Goal: Task Accomplishment & Management: Manage account settings

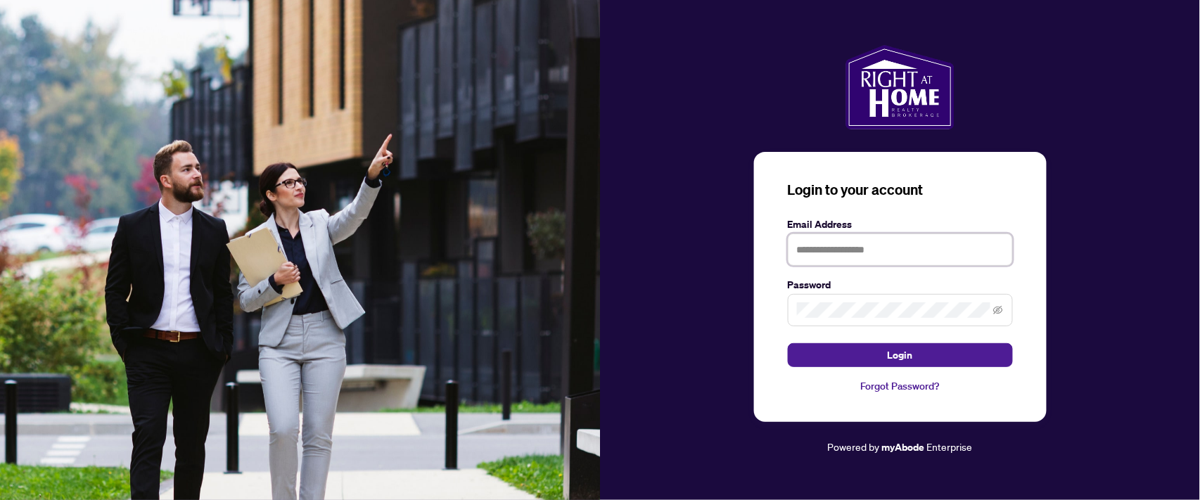
click at [871, 249] on input "text" at bounding box center [900, 249] width 225 height 32
type input "**********"
click at [788, 343] on button "Login" at bounding box center [900, 355] width 225 height 24
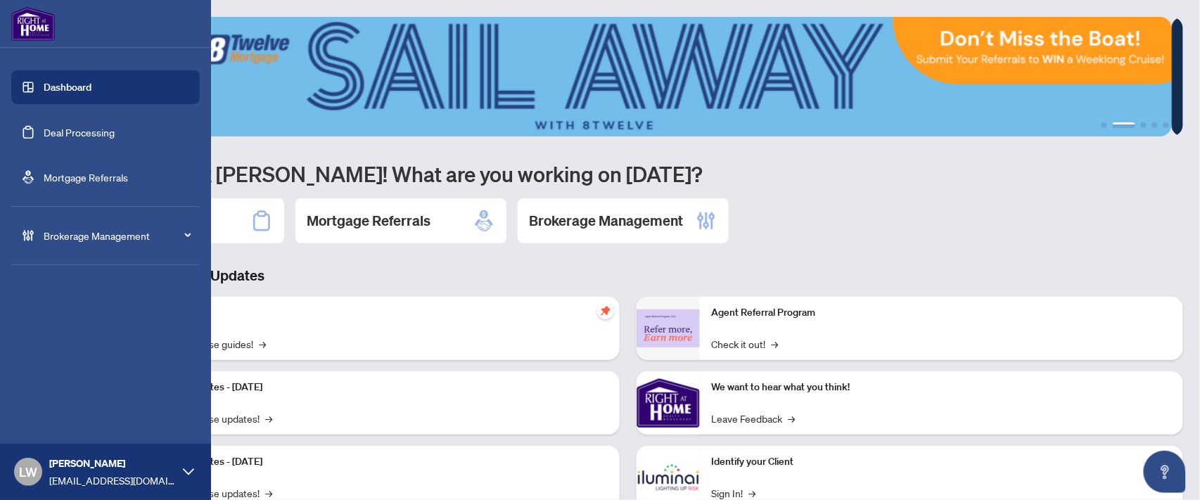
click at [85, 134] on link "Deal Processing" at bounding box center [79, 132] width 71 height 13
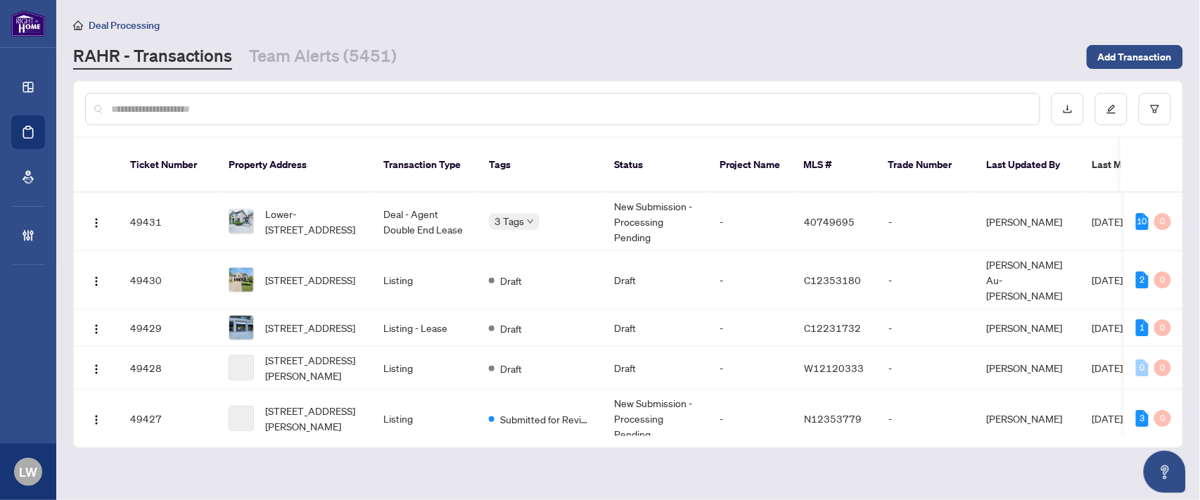
click at [464, 108] on input "text" at bounding box center [569, 108] width 917 height 15
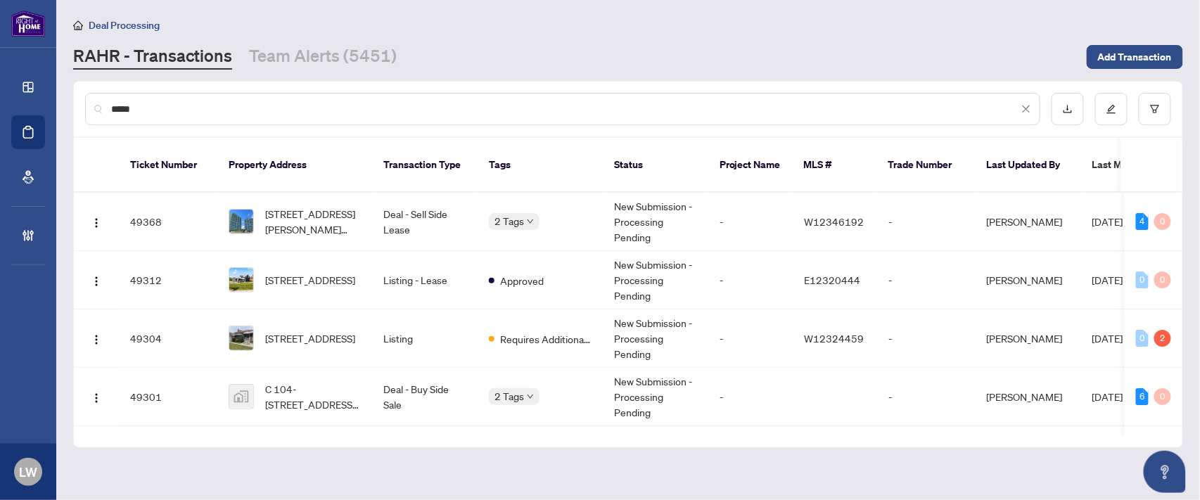
type input "*****"
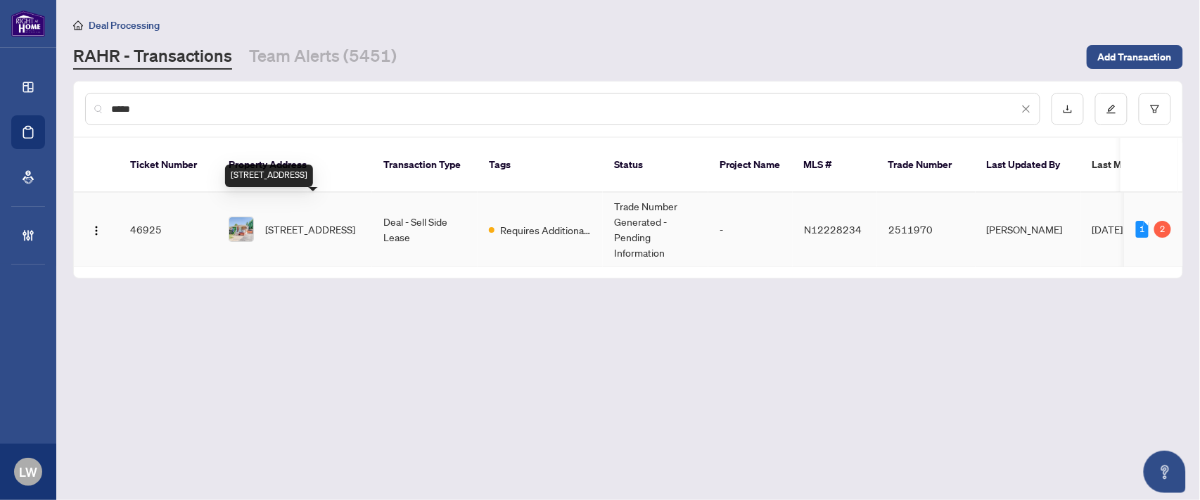
click at [333, 222] on span "[STREET_ADDRESS]" at bounding box center [310, 229] width 90 height 15
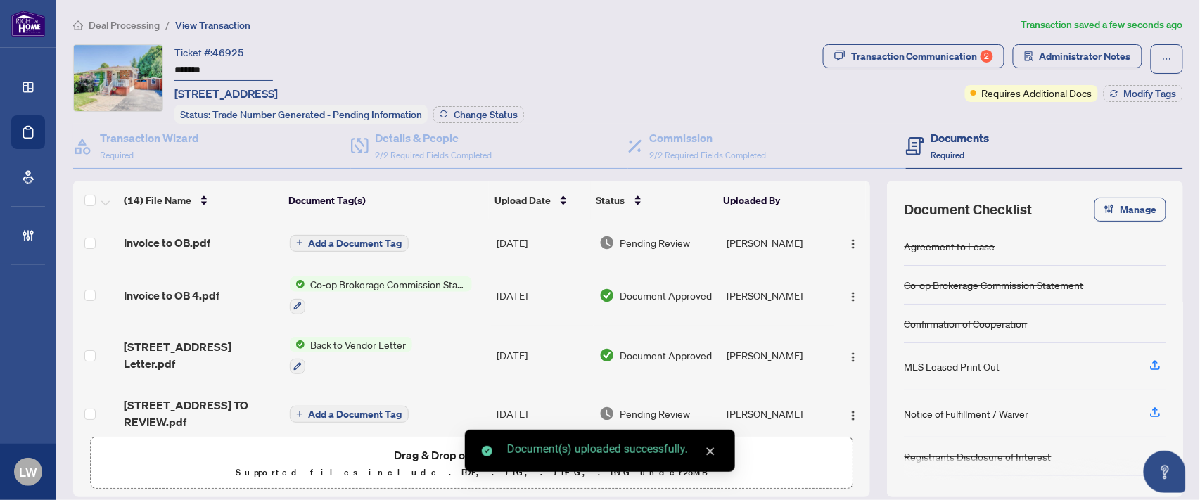
click at [357, 241] on span "Add a Document Tag" at bounding box center [356, 243] width 94 height 10
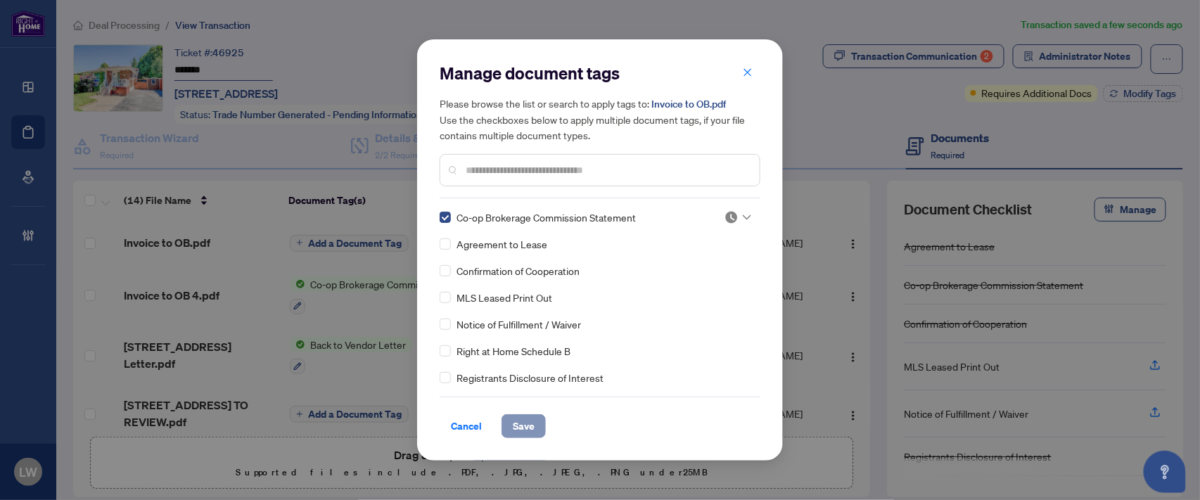
click at [528, 417] on span "Save" at bounding box center [524, 426] width 22 height 23
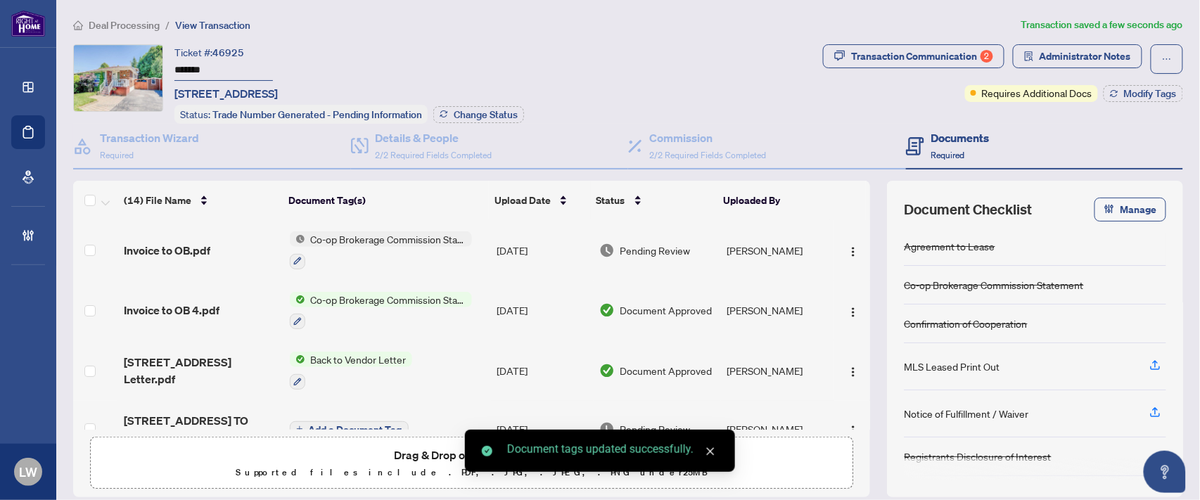
click at [642, 243] on span "Pending Review" at bounding box center [655, 250] width 70 height 15
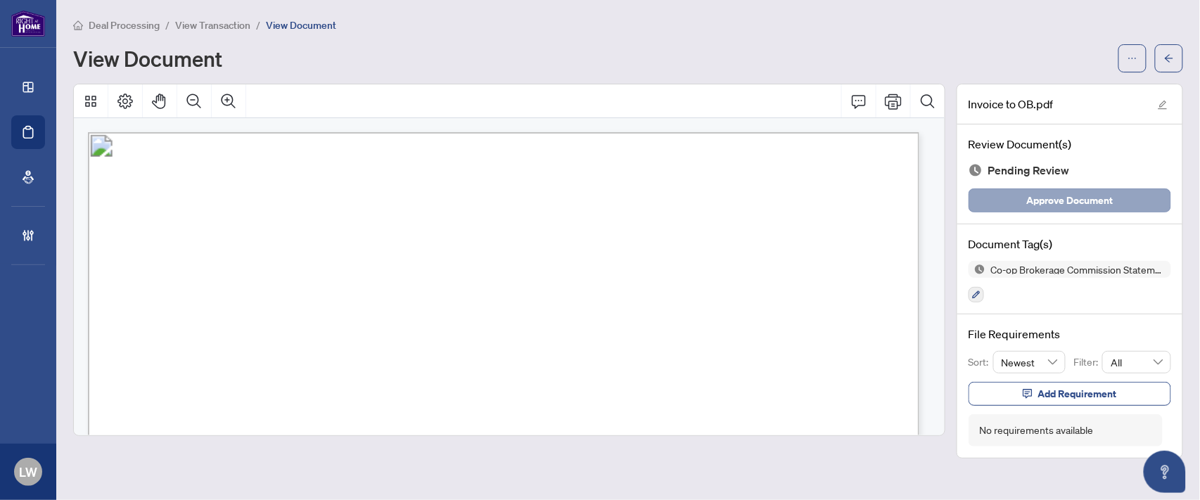
click at [1067, 194] on span "Approve Document" at bounding box center [1070, 200] width 87 height 23
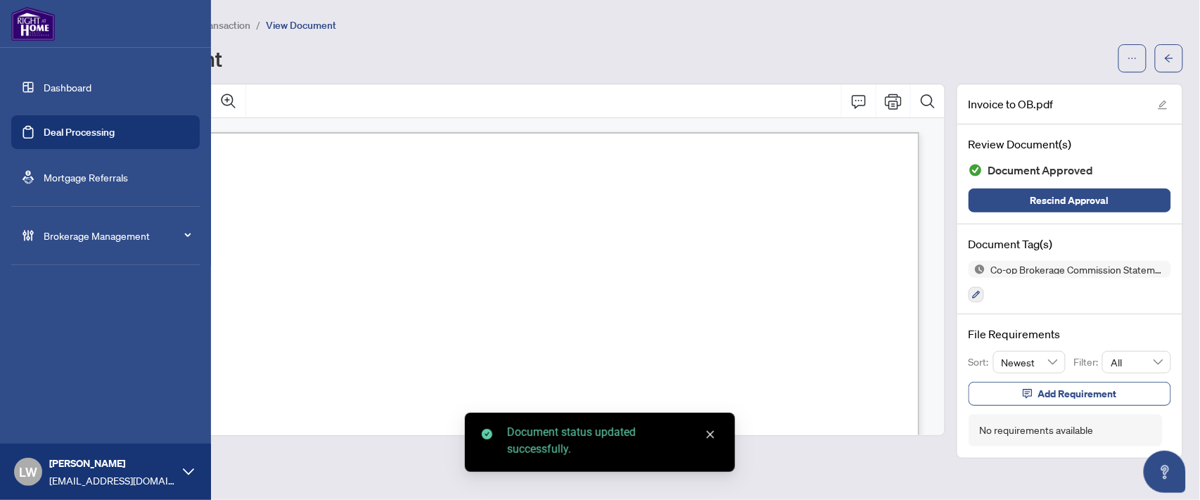
click at [107, 129] on link "Deal Processing" at bounding box center [79, 132] width 71 height 13
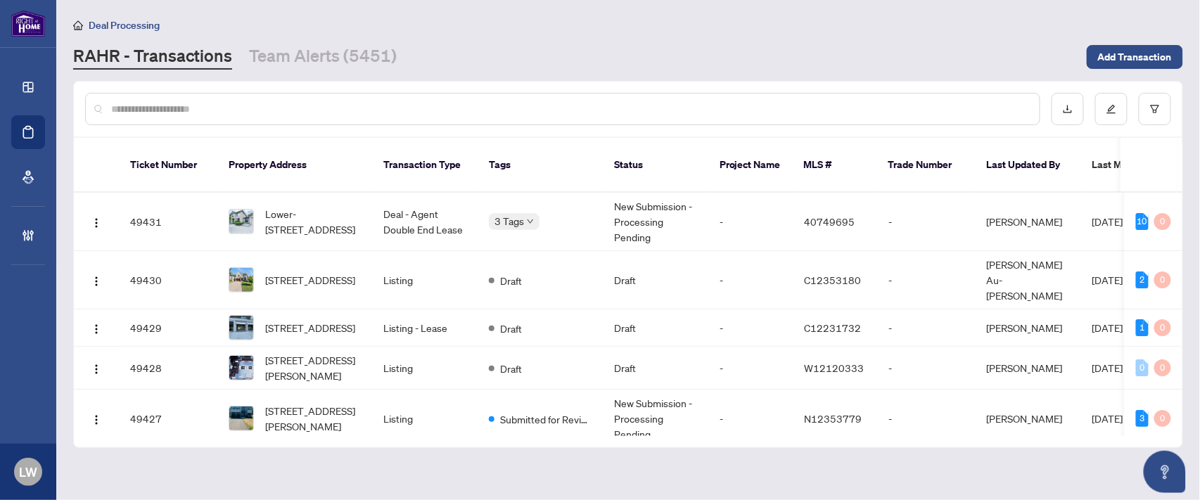
click at [327, 106] on input "text" at bounding box center [569, 108] width 917 height 15
type input "*****"
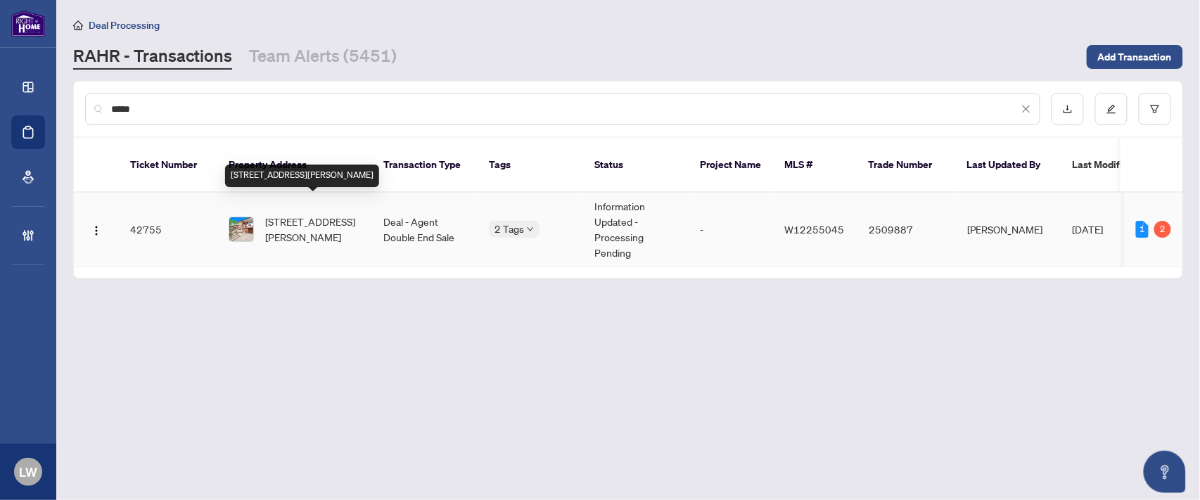
click at [297, 214] on span "[STREET_ADDRESS][PERSON_NAME]" at bounding box center [313, 229] width 96 height 31
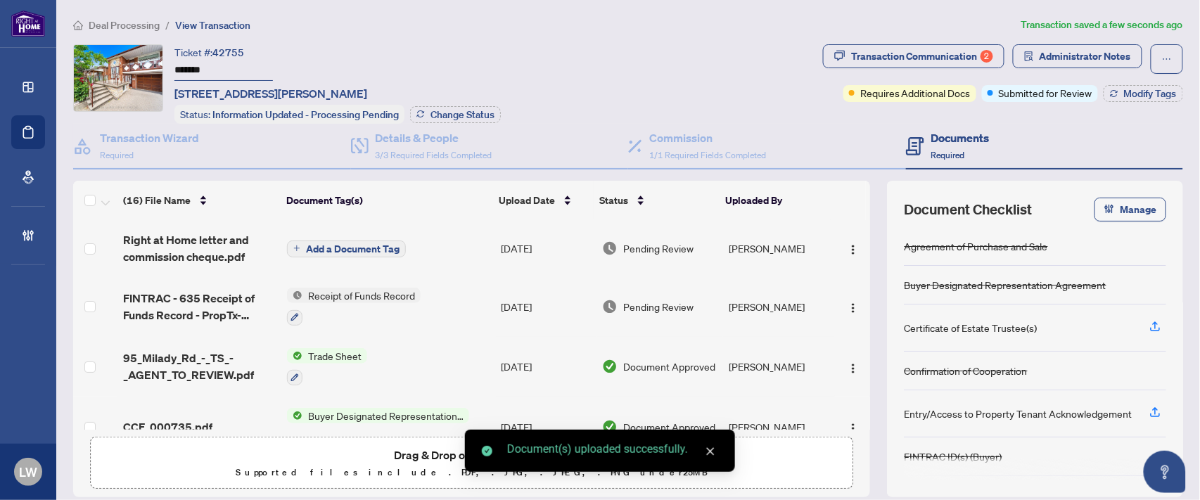
click at [306, 244] on span "Add a Document Tag" at bounding box center [353, 249] width 94 height 10
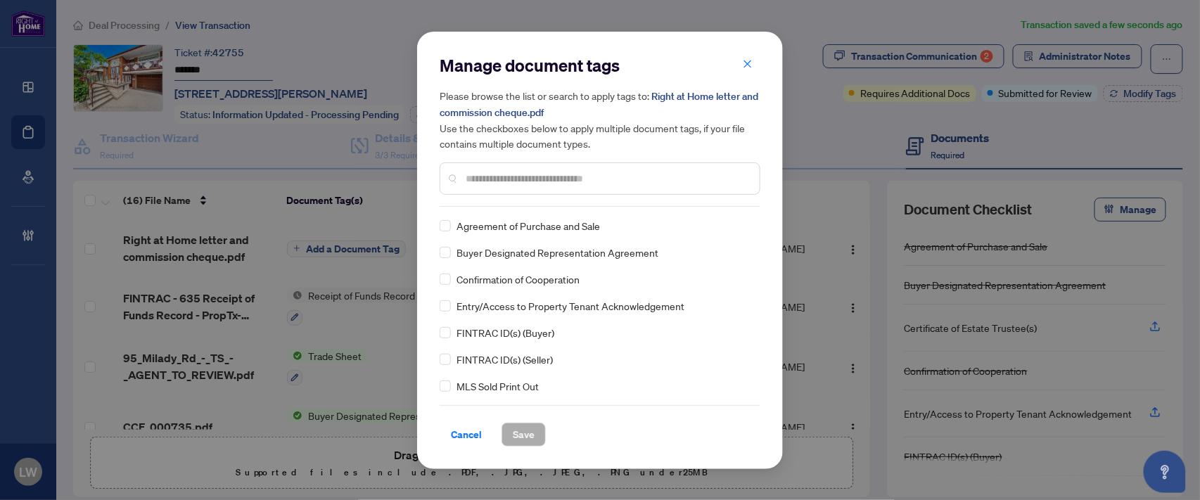
click at [500, 179] on input "text" at bounding box center [607, 178] width 283 height 15
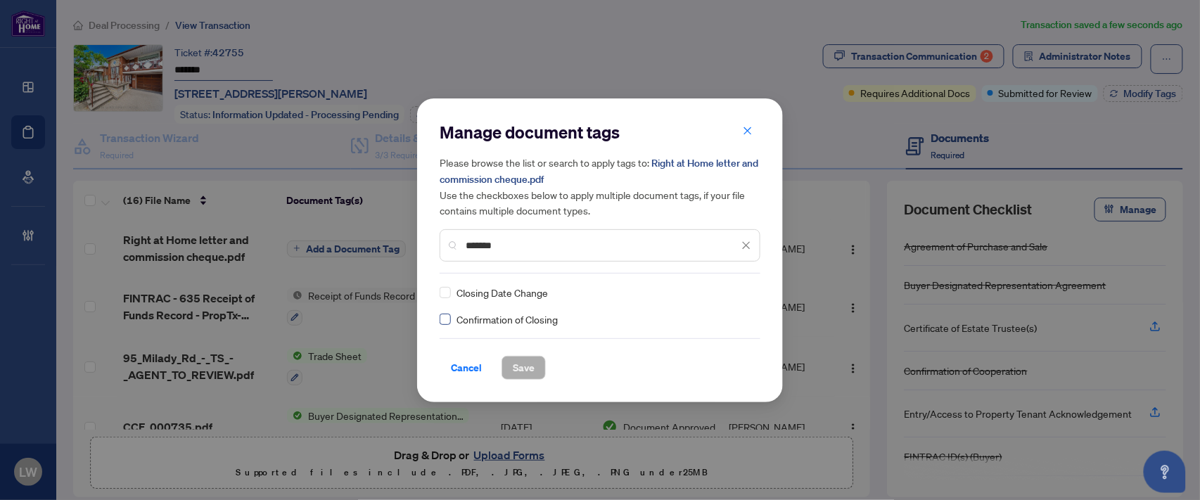
type input "*******"
click at [522, 367] on span "Save" at bounding box center [524, 368] width 22 height 23
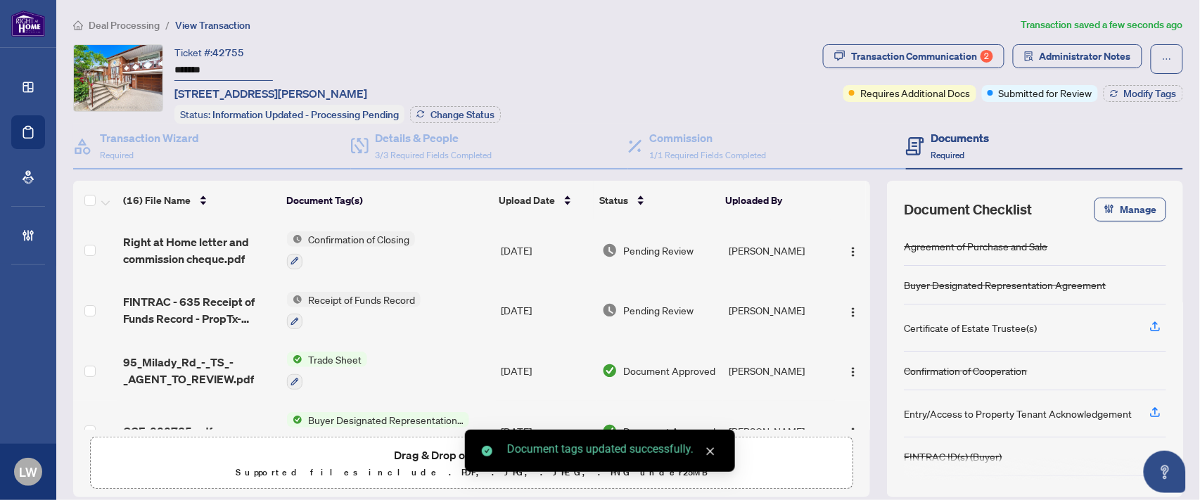
click at [636, 244] on span "Pending Review" at bounding box center [658, 250] width 70 height 15
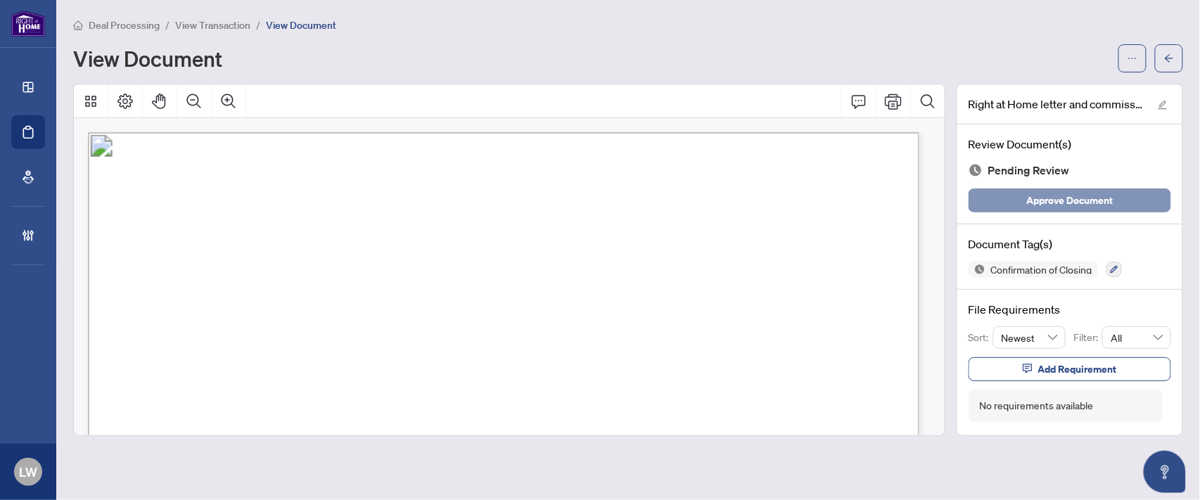
click at [1067, 204] on span "Approve Document" at bounding box center [1070, 200] width 87 height 23
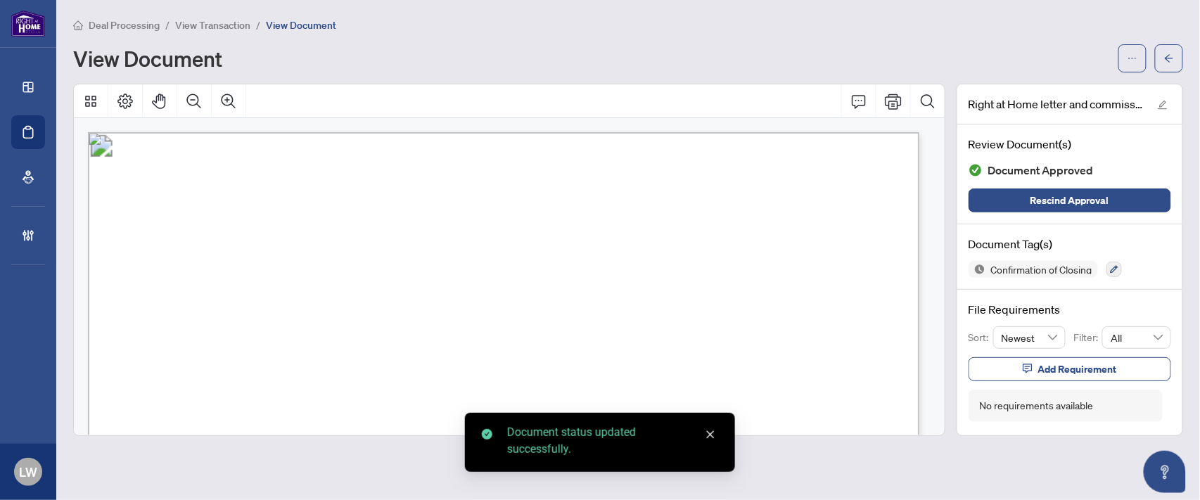
click at [235, 27] on span "View Transaction" at bounding box center [212, 25] width 75 height 13
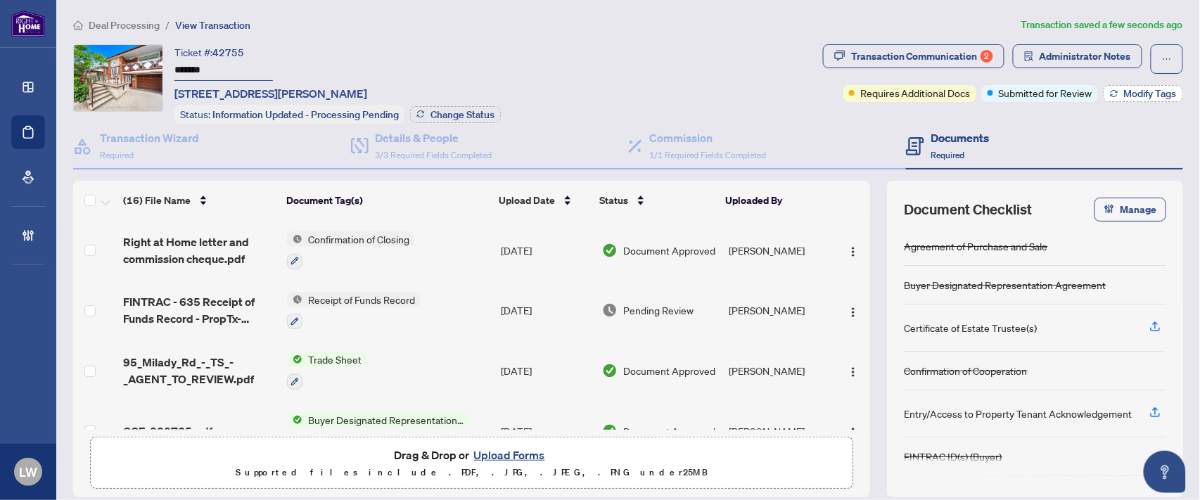
click at [1129, 94] on span "Modify Tags" at bounding box center [1150, 94] width 53 height 10
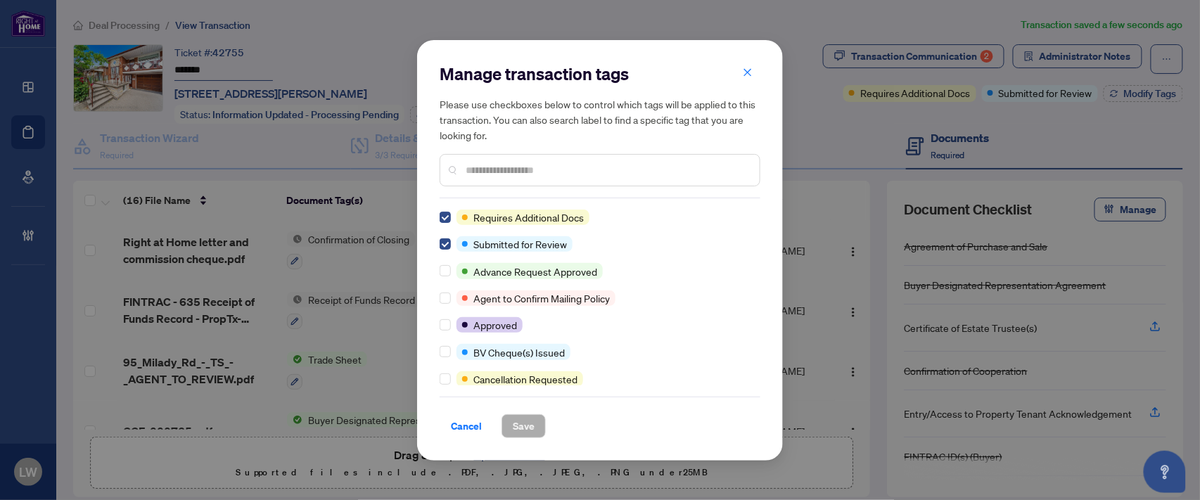
click at [550, 166] on input "text" at bounding box center [607, 169] width 283 height 15
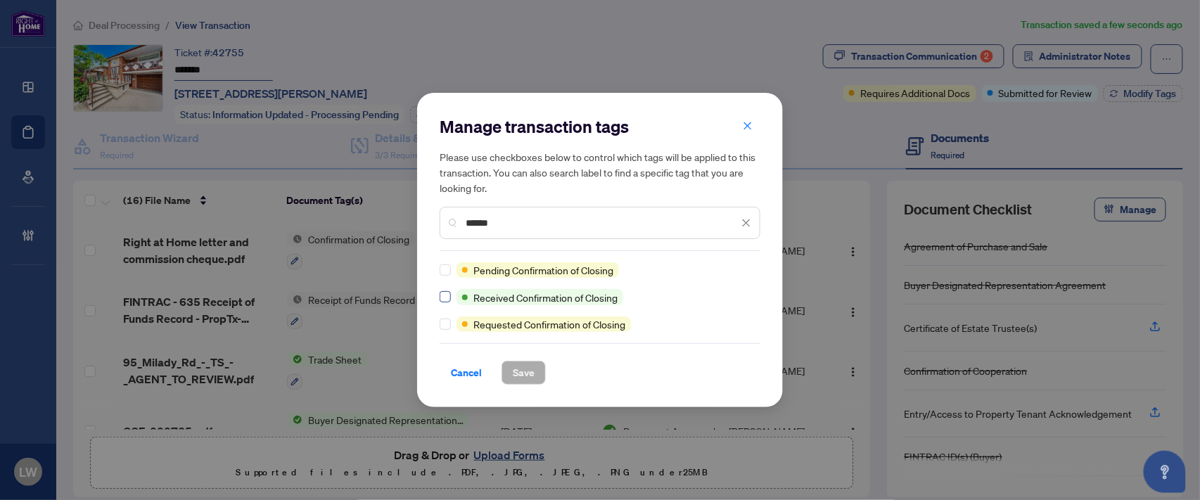
type input "******"
click at [520, 366] on span "Save" at bounding box center [524, 372] width 22 height 23
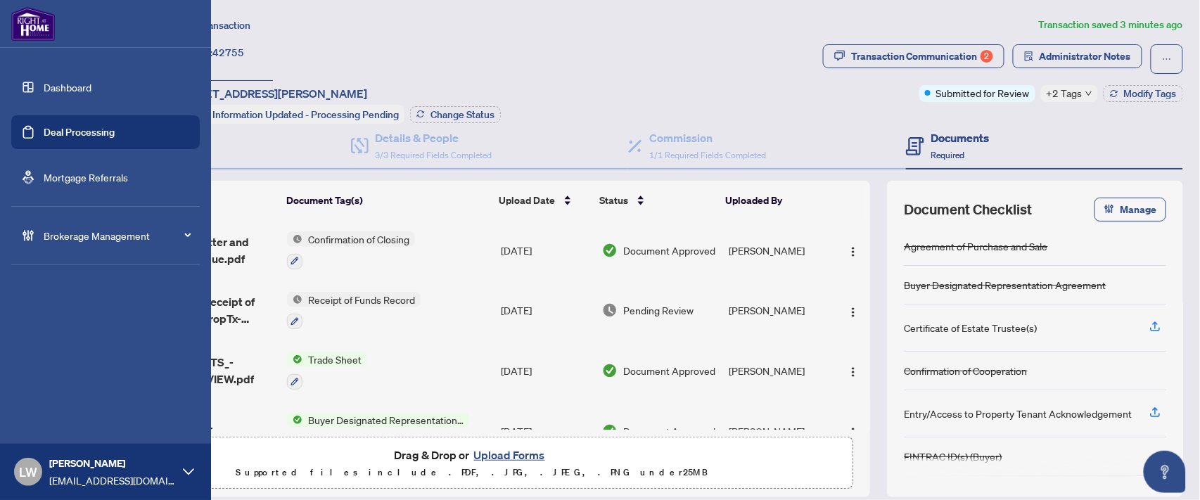
click at [94, 126] on link "Deal Processing" at bounding box center [79, 132] width 71 height 13
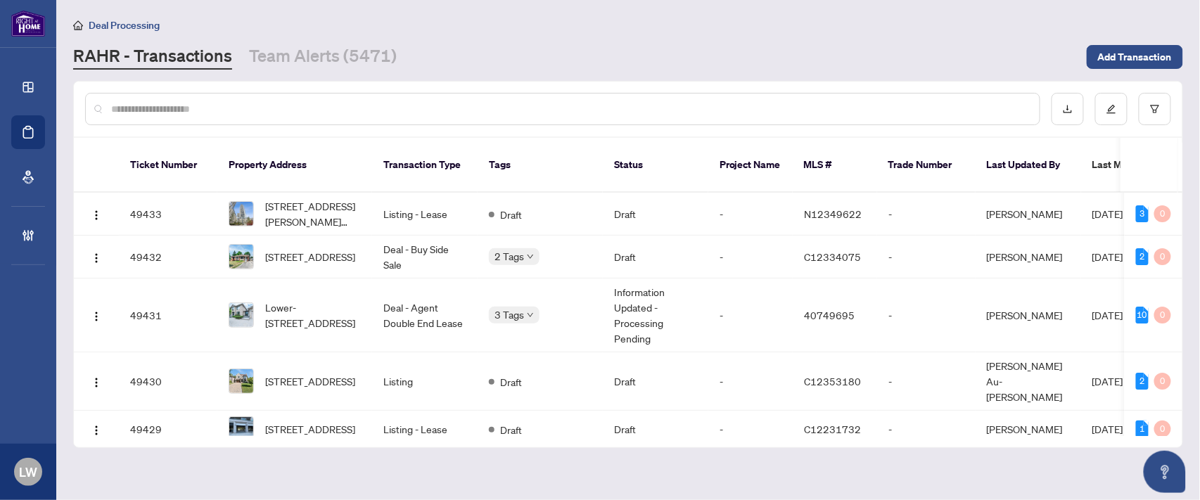
click at [329, 109] on input "text" at bounding box center [569, 108] width 917 height 15
type input "*****"
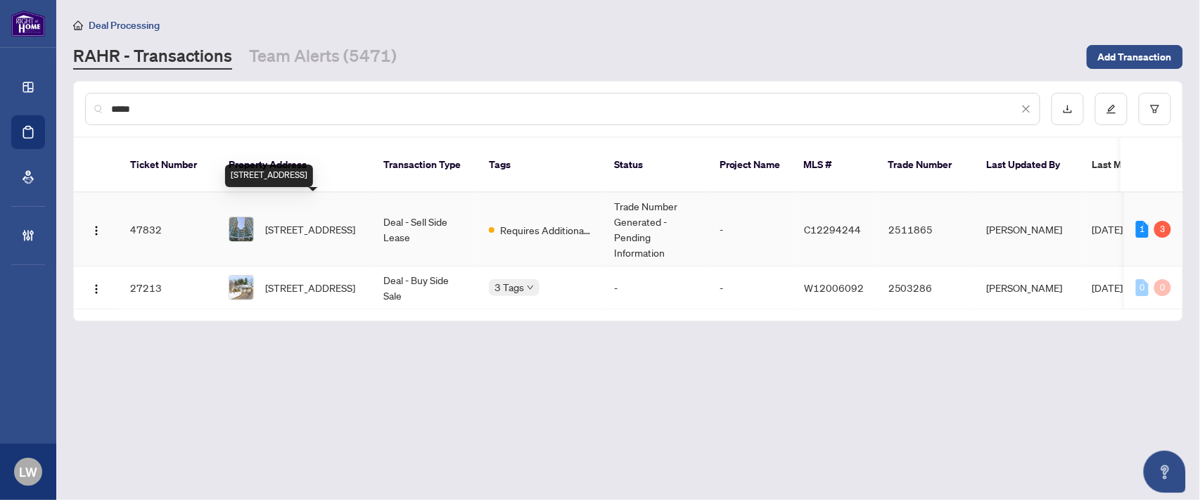
click at [299, 222] on span "[STREET_ADDRESS]" at bounding box center [310, 229] width 90 height 15
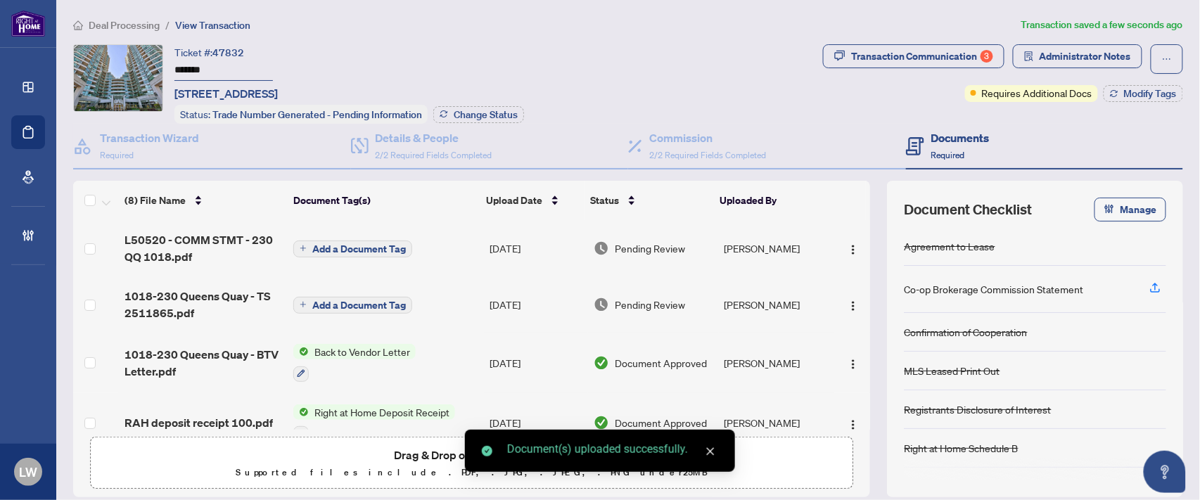
click at [313, 244] on span "Add a Document Tag" at bounding box center [359, 249] width 94 height 10
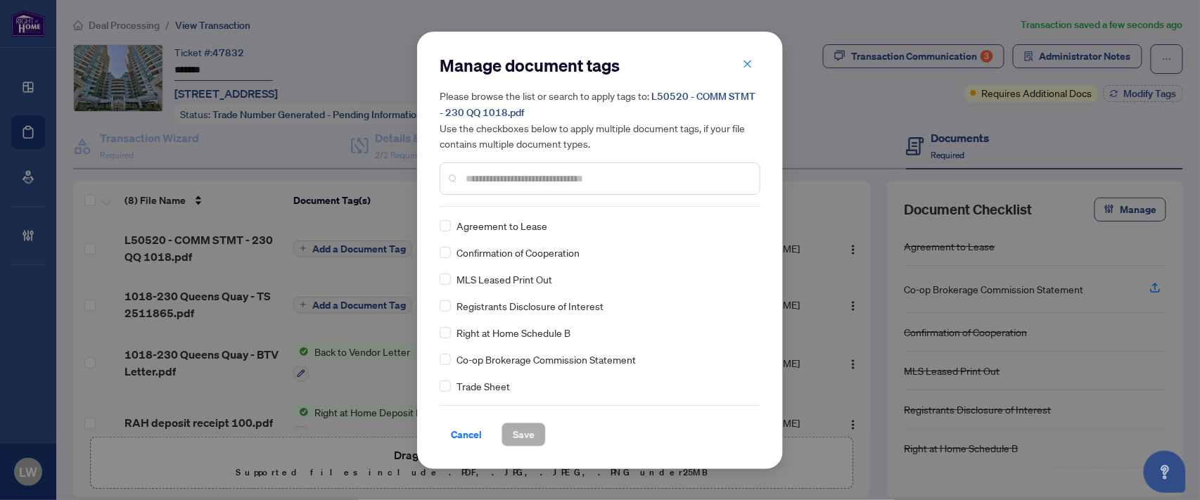
click at [497, 174] on input "text" at bounding box center [607, 178] width 283 height 15
type input "***"
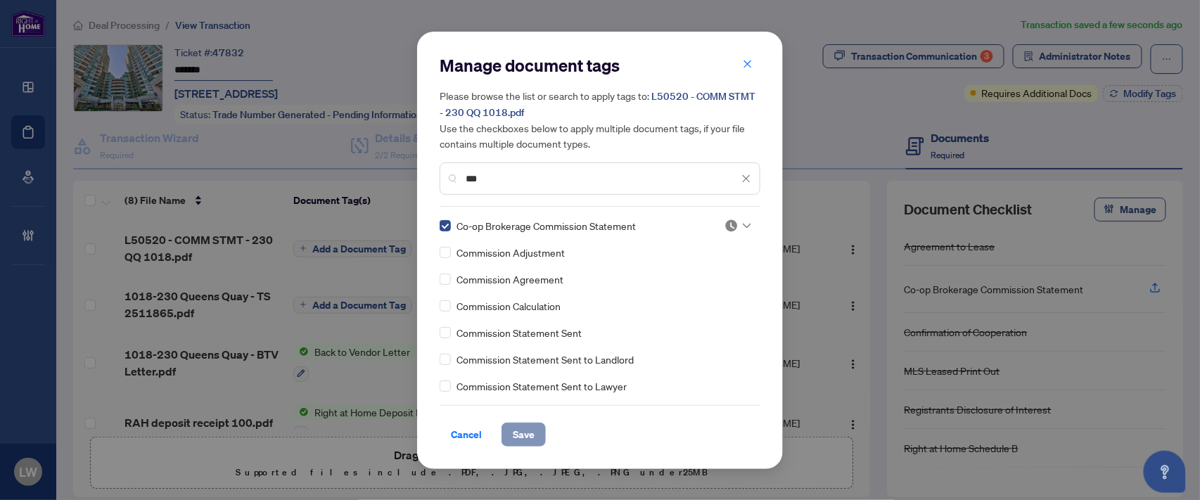
click at [516, 437] on span "Save" at bounding box center [524, 434] width 22 height 23
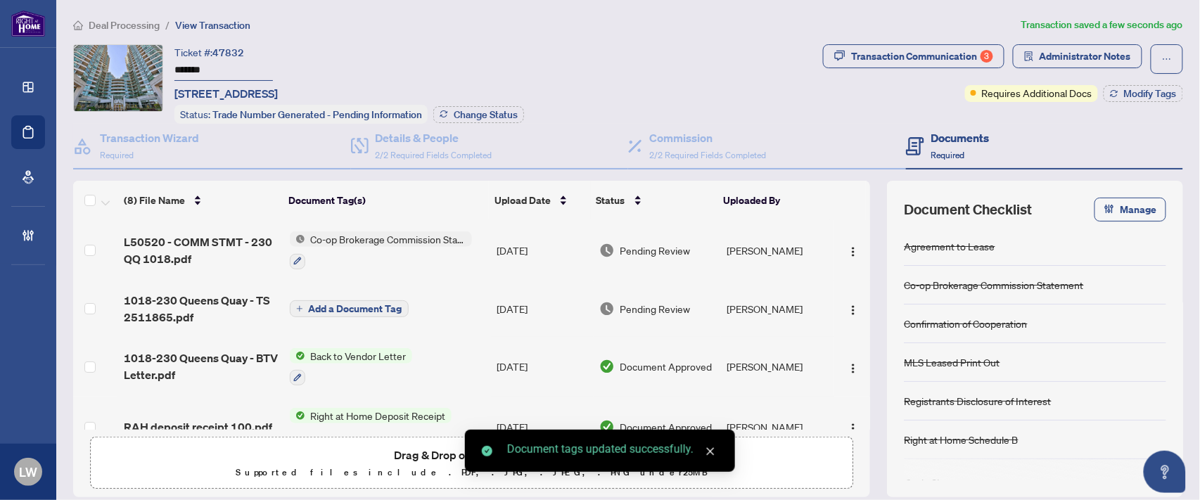
click at [669, 243] on span "Pending Review" at bounding box center [655, 250] width 70 height 15
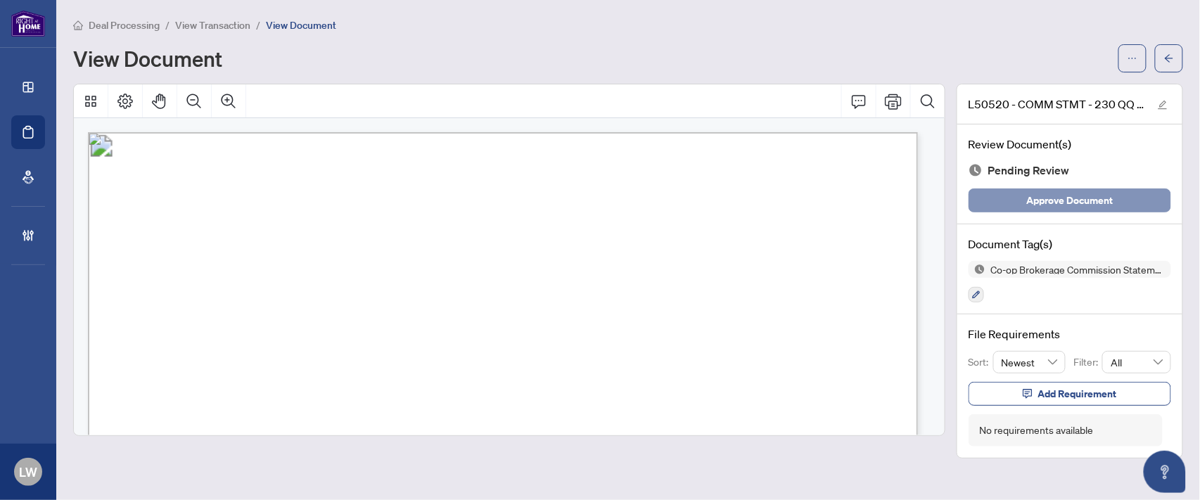
click at [1072, 204] on span "Approve Document" at bounding box center [1070, 200] width 87 height 23
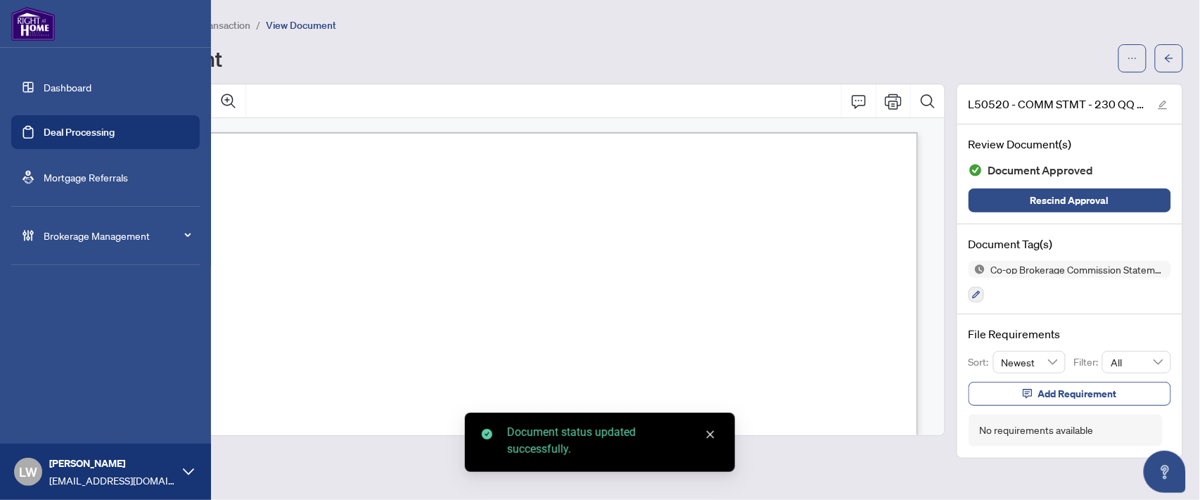
click at [74, 136] on link "Deal Processing" at bounding box center [79, 132] width 71 height 13
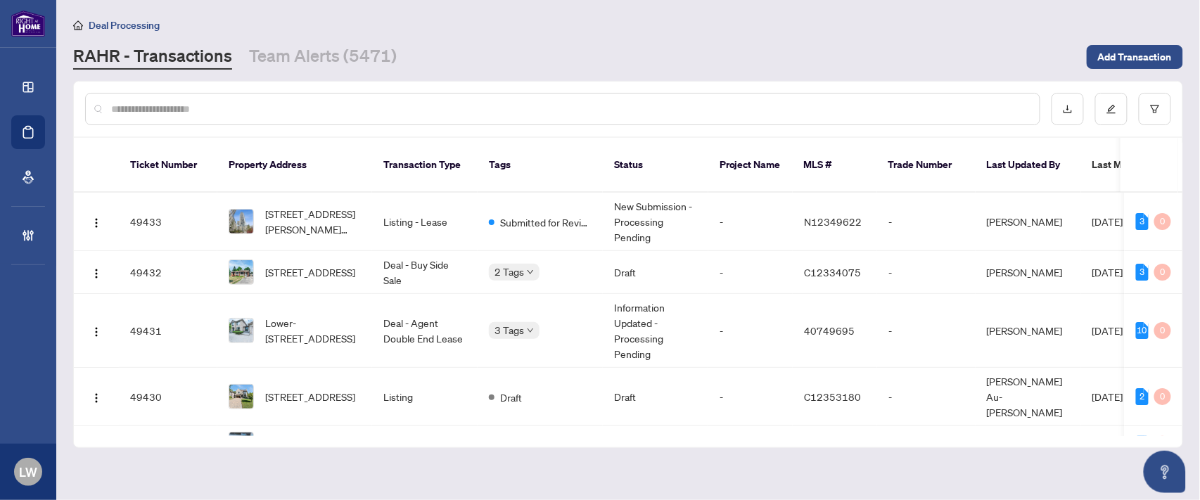
click at [266, 101] on input "text" at bounding box center [569, 108] width 917 height 15
type input "*****"
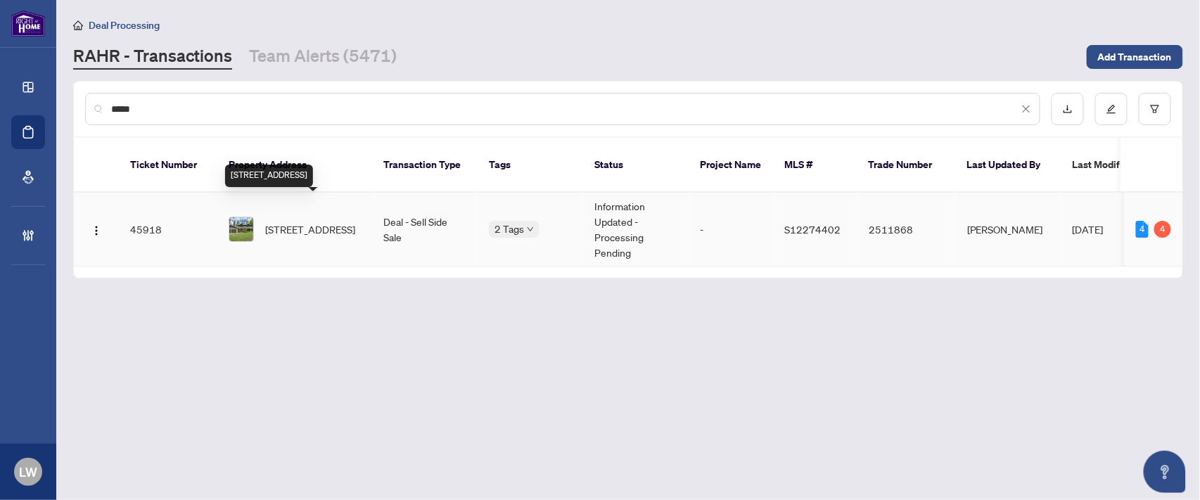
click at [281, 222] on span "[STREET_ADDRESS]" at bounding box center [310, 229] width 90 height 15
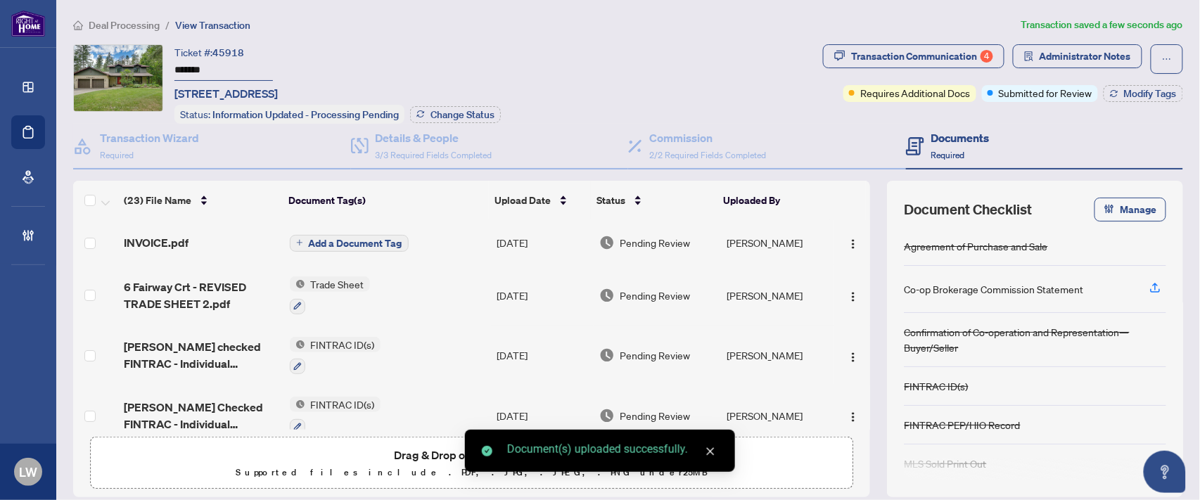
click at [300, 240] on button "Add a Document Tag" at bounding box center [349, 243] width 119 height 17
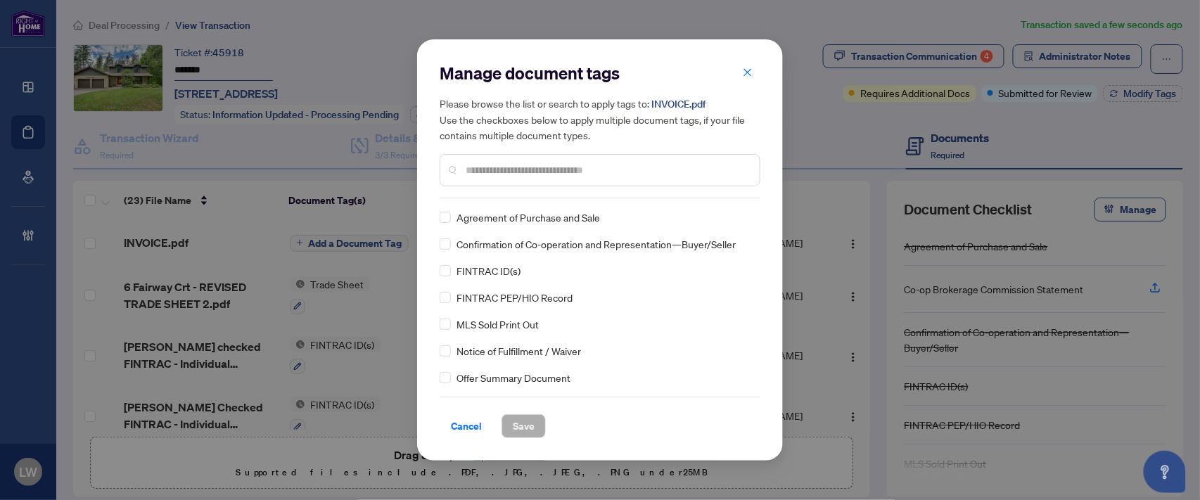
click at [498, 165] on input "text" at bounding box center [607, 169] width 283 height 15
type input "***"
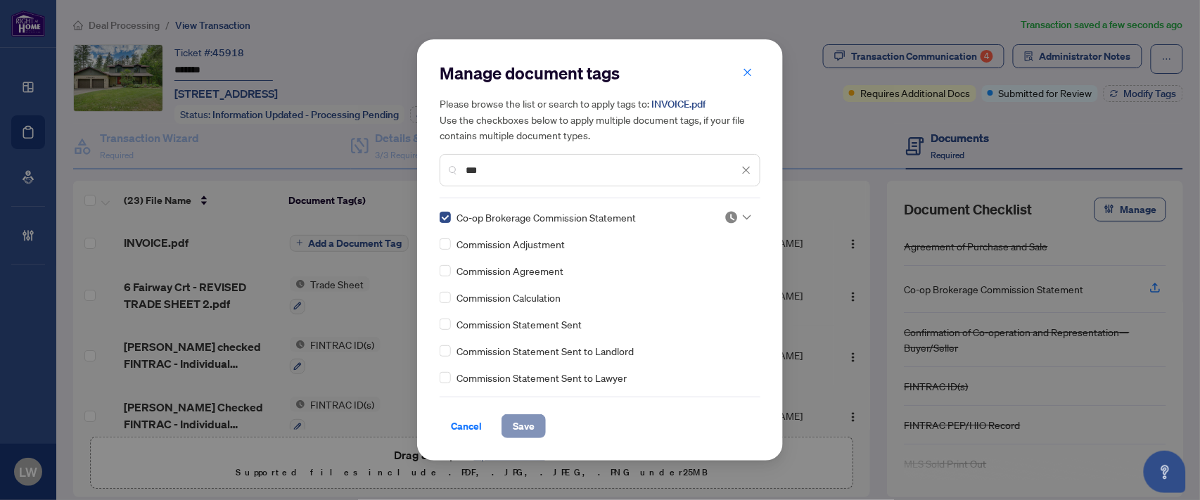
click at [516, 428] on span "Save" at bounding box center [524, 426] width 22 height 23
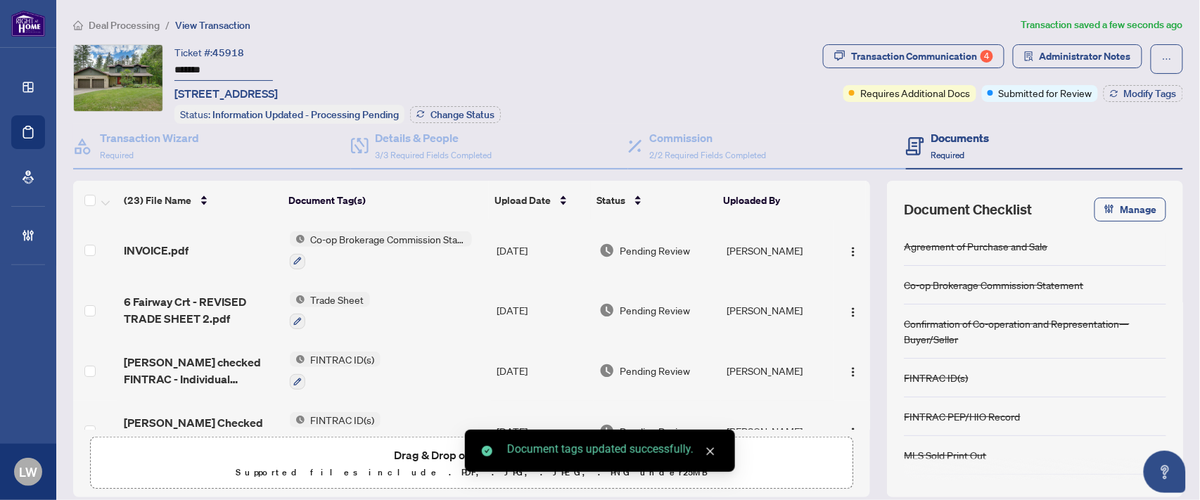
click at [637, 244] on span "Pending Review" at bounding box center [655, 250] width 70 height 15
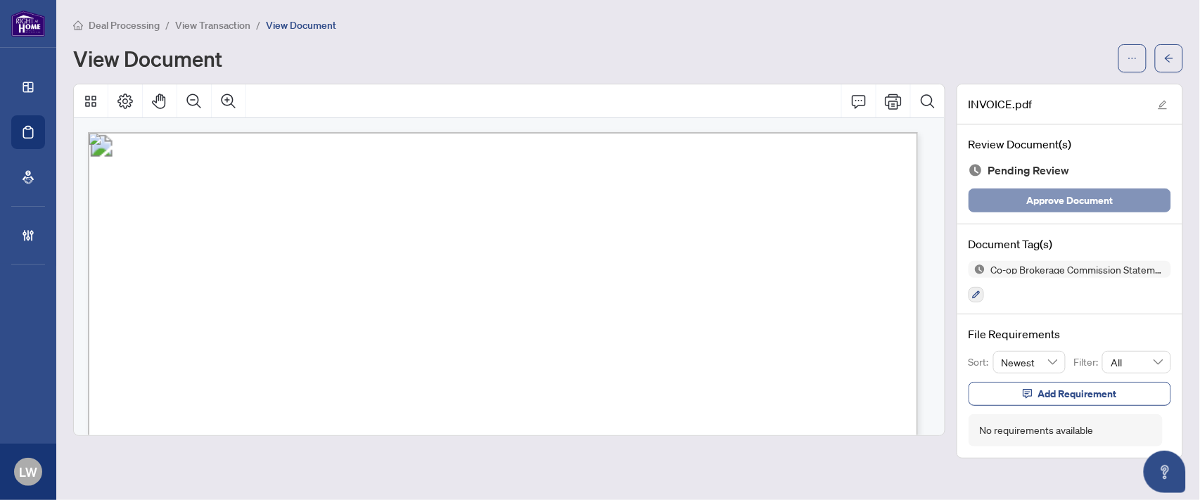
click at [1064, 200] on span "Approve Document" at bounding box center [1070, 200] width 87 height 23
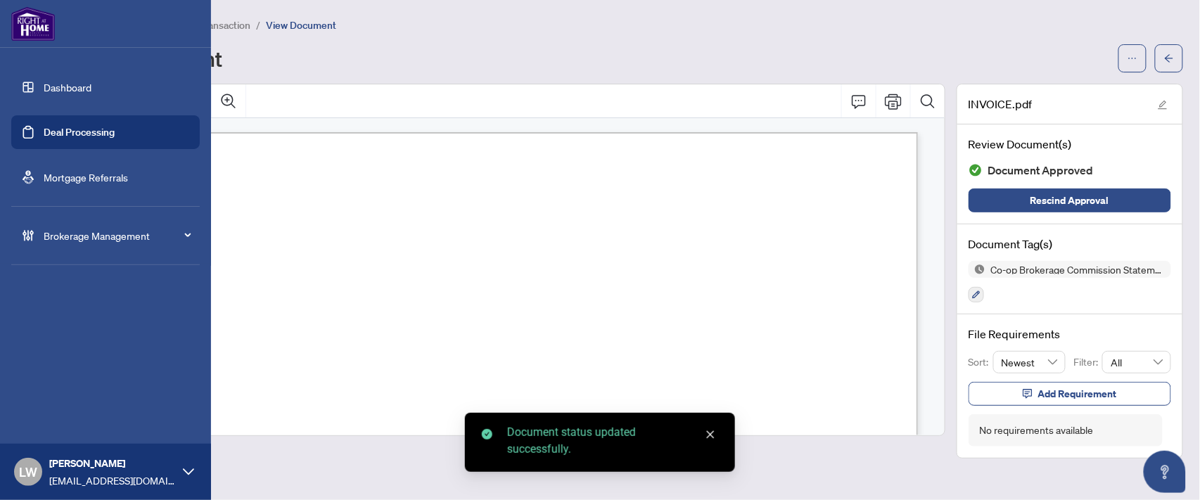
click at [94, 135] on link "Deal Processing" at bounding box center [79, 132] width 71 height 13
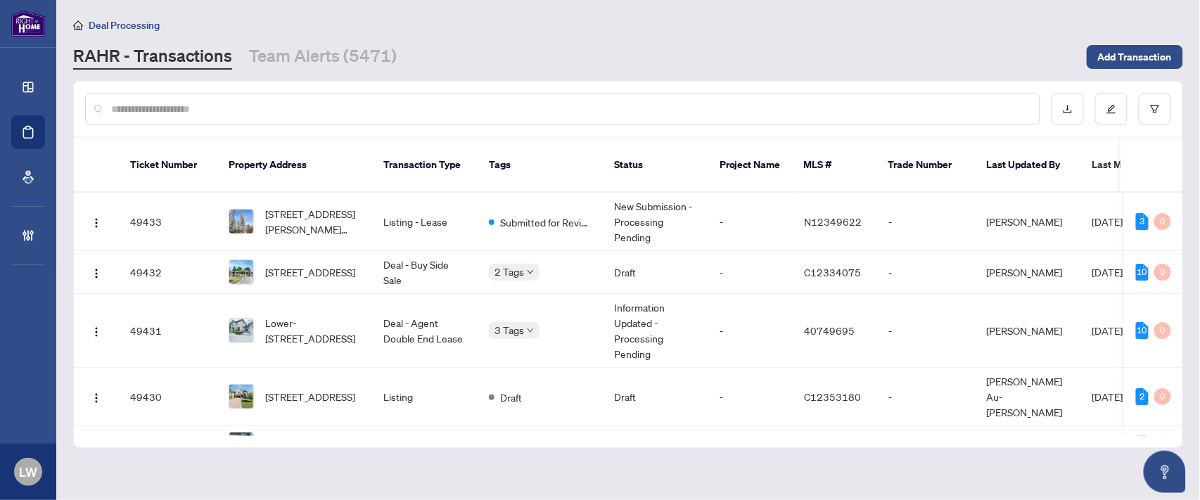
click at [362, 105] on input "text" at bounding box center [569, 108] width 917 height 15
type input "*****"
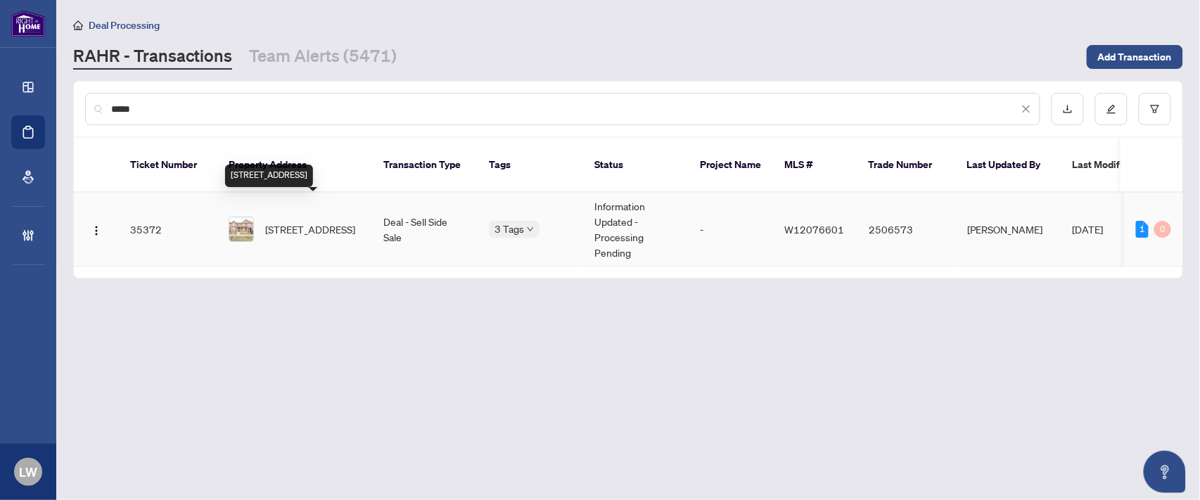
click at [293, 222] on span "[STREET_ADDRESS]" at bounding box center [310, 229] width 90 height 15
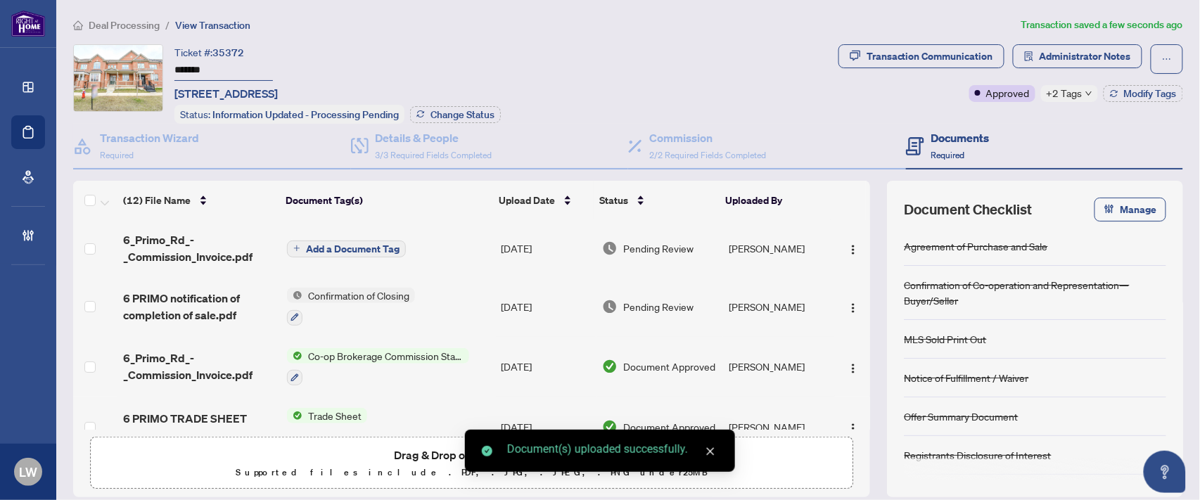
click at [300, 243] on button "Add a Document Tag" at bounding box center [346, 249] width 119 height 17
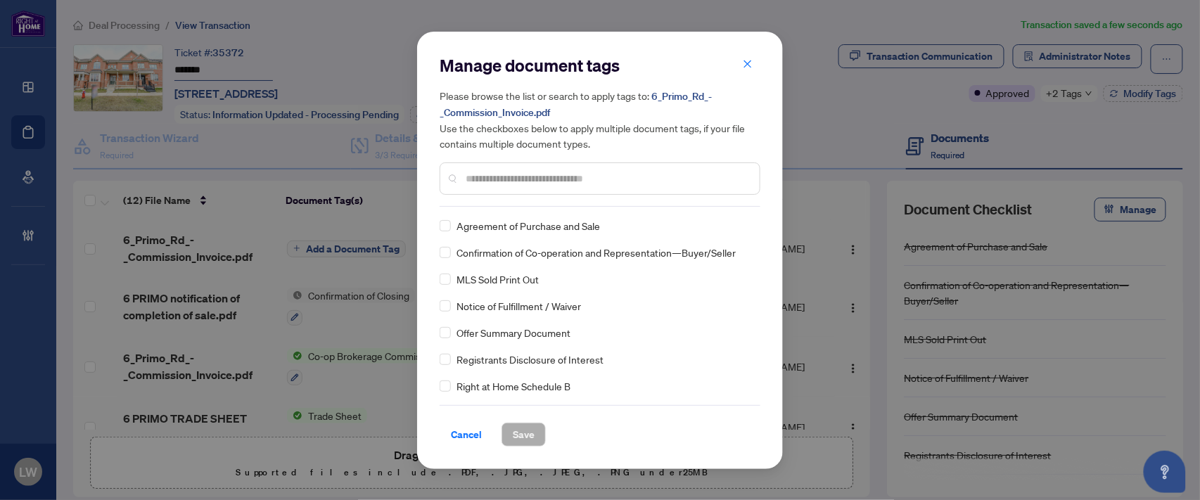
click at [535, 179] on input "text" at bounding box center [607, 178] width 283 height 15
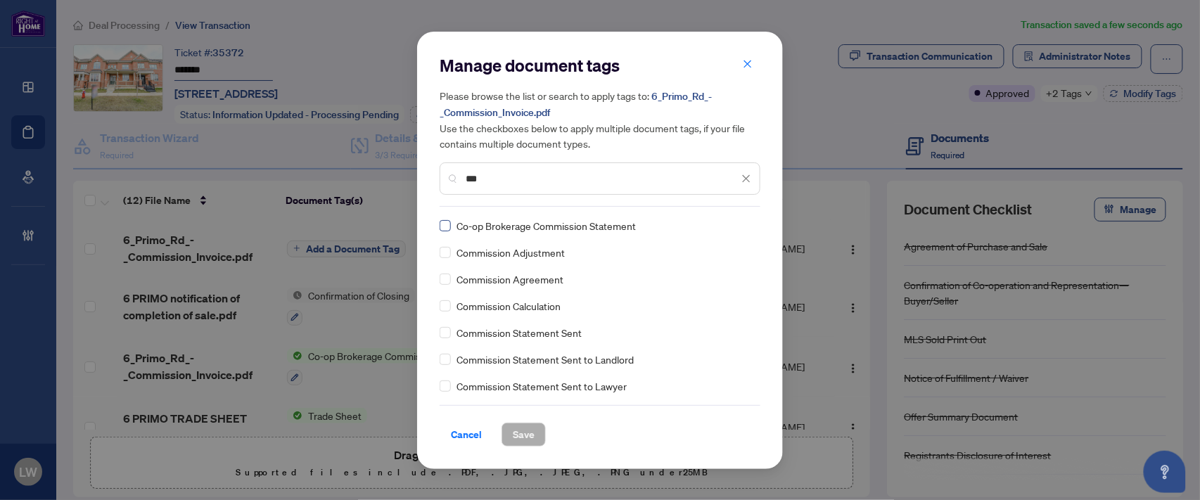
type input "***"
click at [525, 439] on span "Save" at bounding box center [524, 434] width 22 height 23
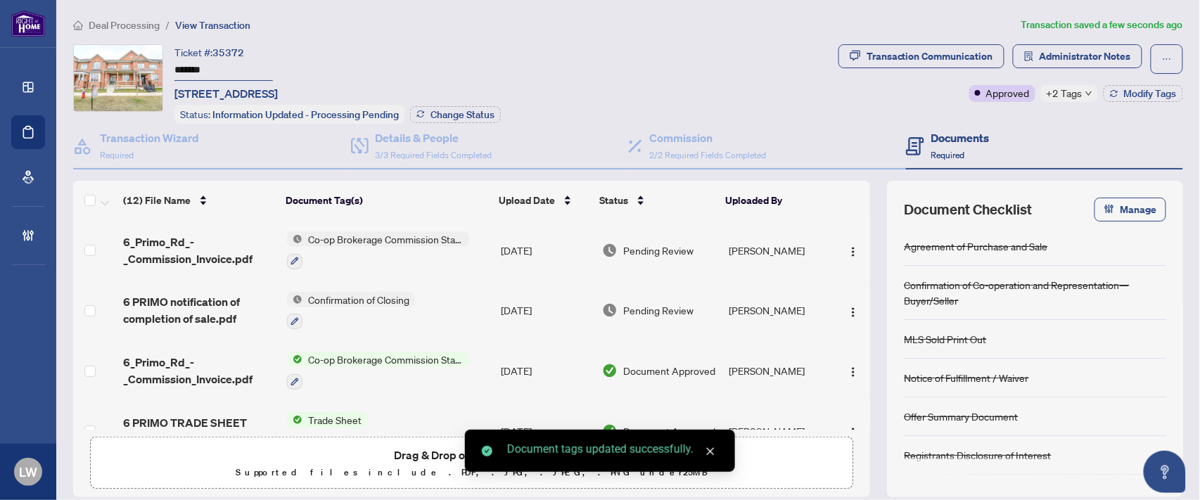
click at [660, 249] on span "Pending Review" at bounding box center [658, 250] width 70 height 15
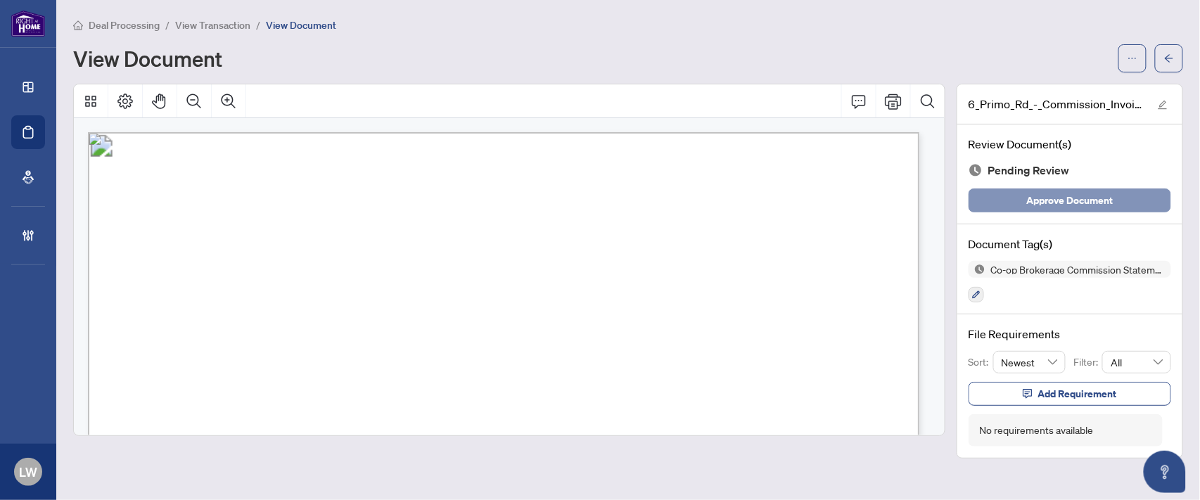
click at [1049, 202] on span "Approve Document" at bounding box center [1070, 200] width 87 height 23
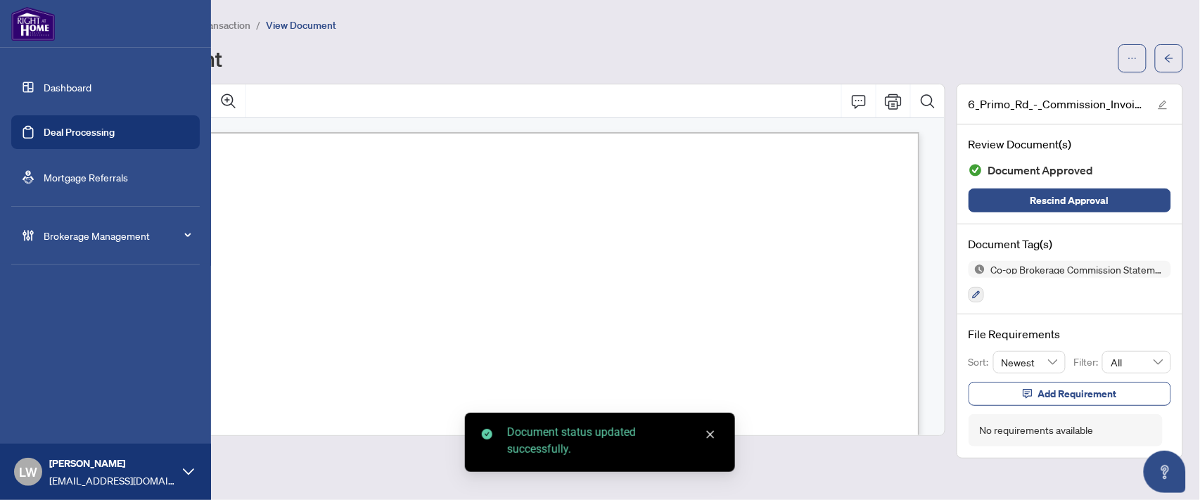
click at [75, 132] on link "Deal Processing" at bounding box center [79, 132] width 71 height 13
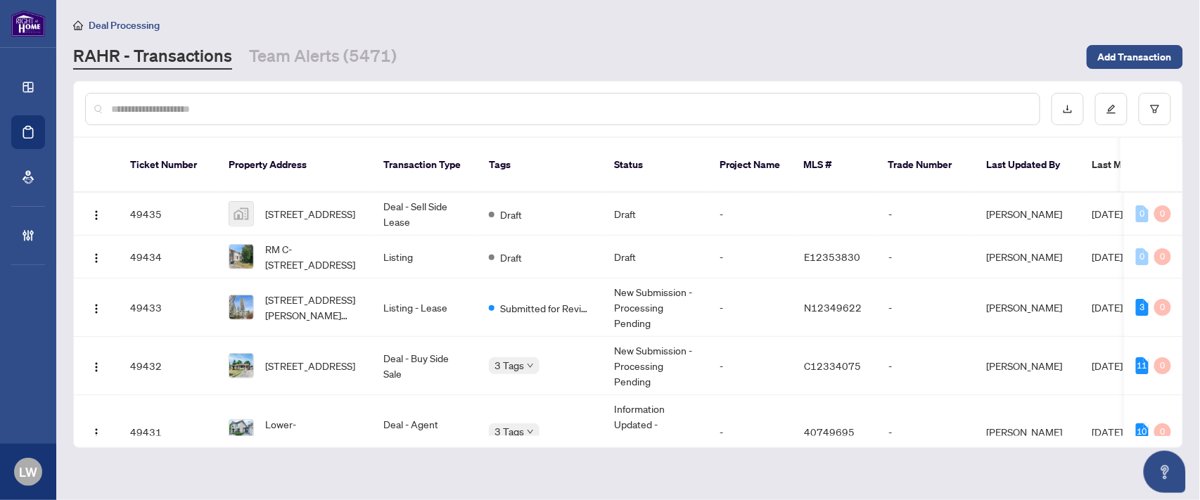
click at [404, 108] on input "text" at bounding box center [569, 108] width 917 height 15
type input "*****"
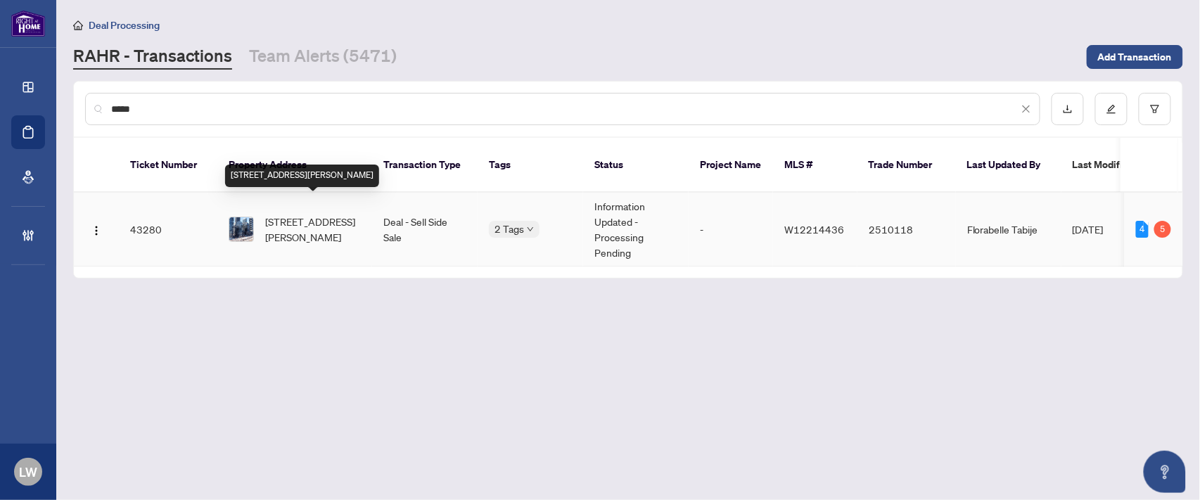
click at [303, 214] on span "[STREET_ADDRESS][PERSON_NAME]" at bounding box center [313, 229] width 96 height 31
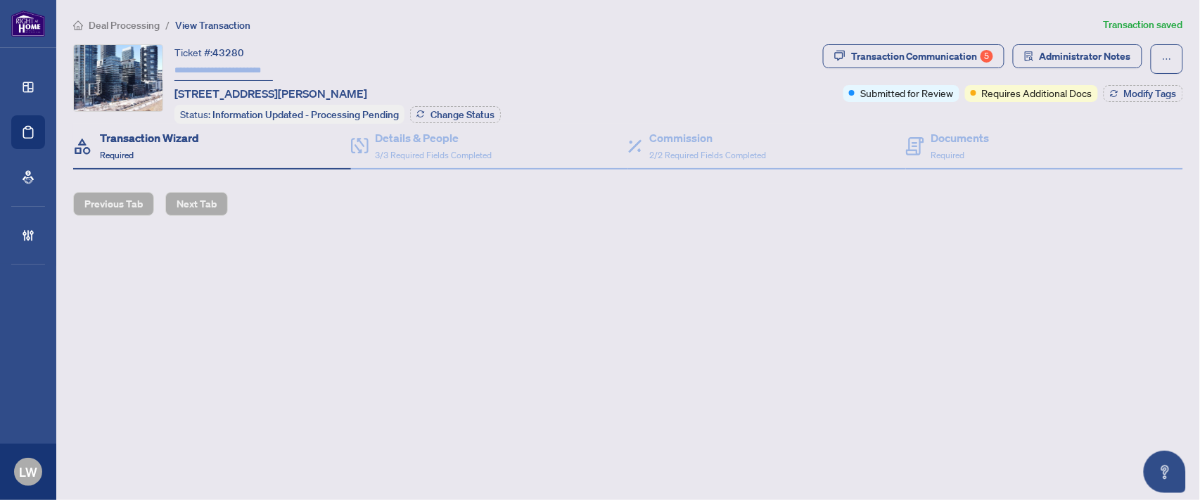
type input "*******"
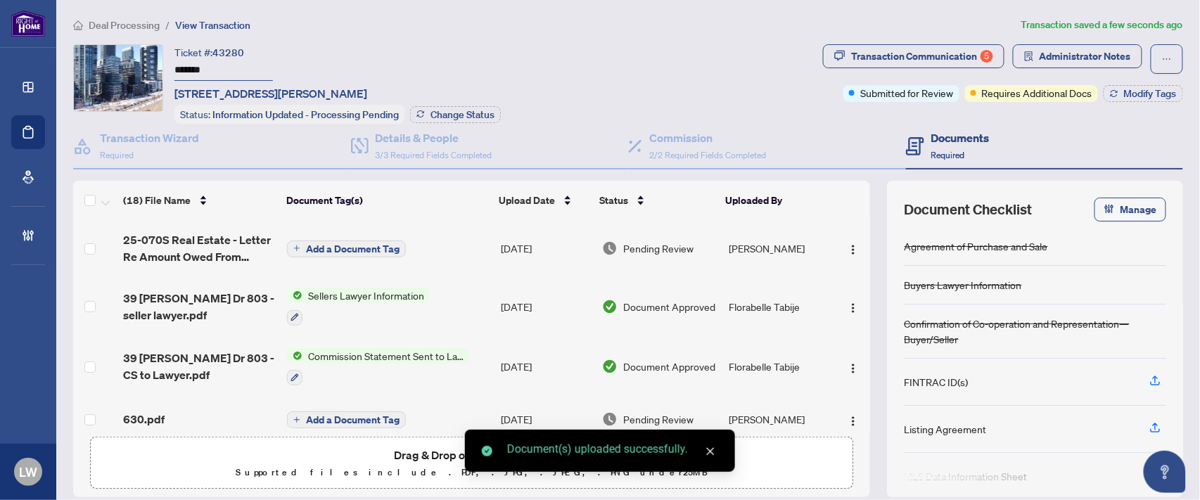
click at [306, 244] on span "Add a Document Tag" at bounding box center [353, 249] width 94 height 10
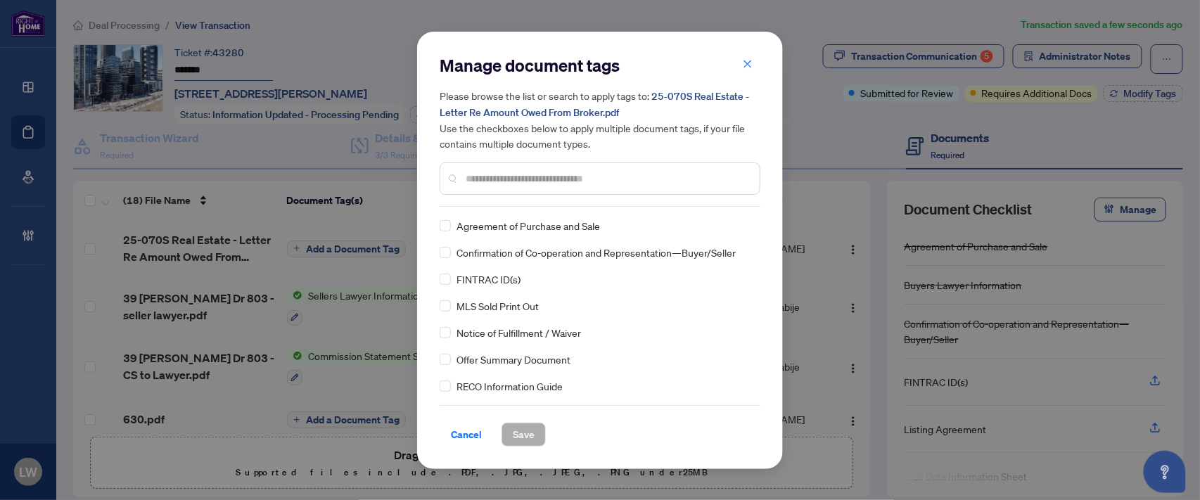
click at [542, 176] on input "text" at bounding box center [607, 178] width 283 height 15
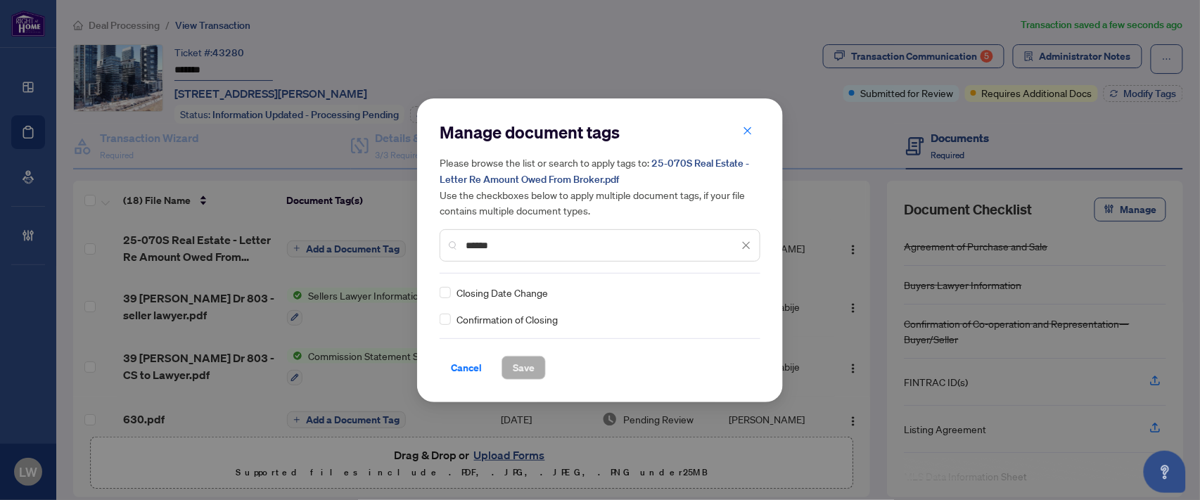
type input "******"
click at [521, 368] on span "Save" at bounding box center [524, 368] width 22 height 23
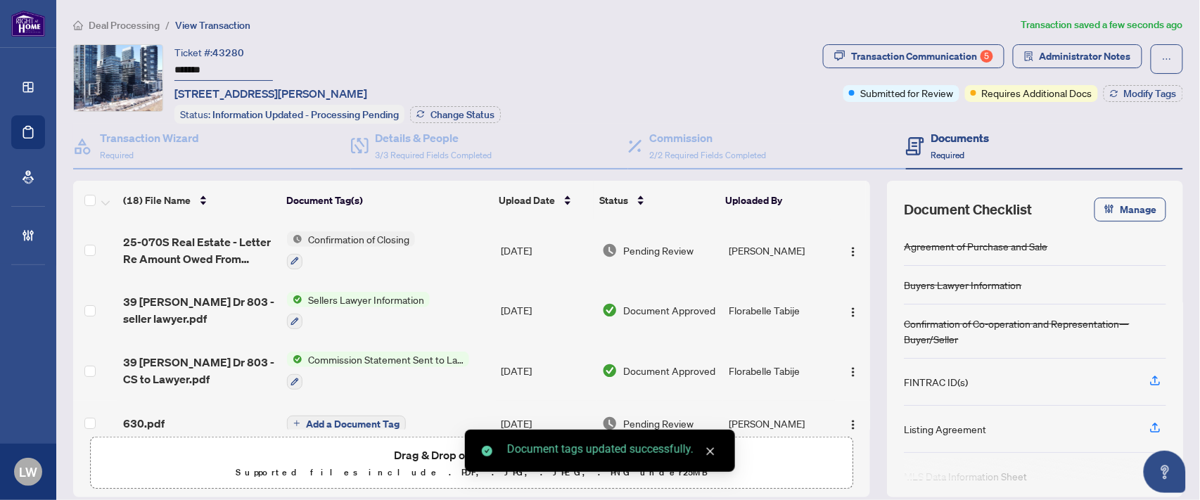
click at [665, 243] on span "Pending Review" at bounding box center [658, 250] width 70 height 15
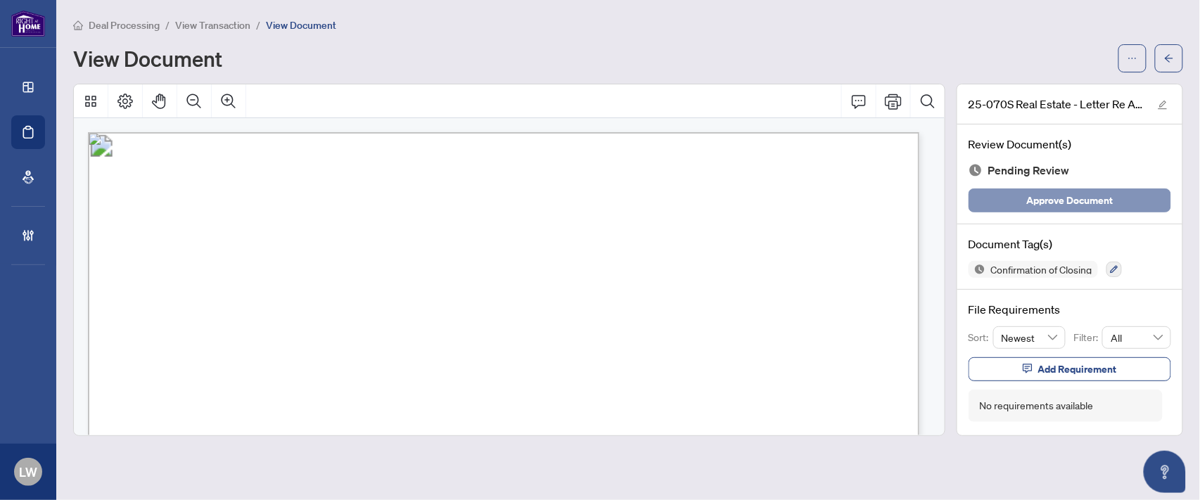
click at [1051, 208] on span "Approve Document" at bounding box center [1070, 200] width 87 height 23
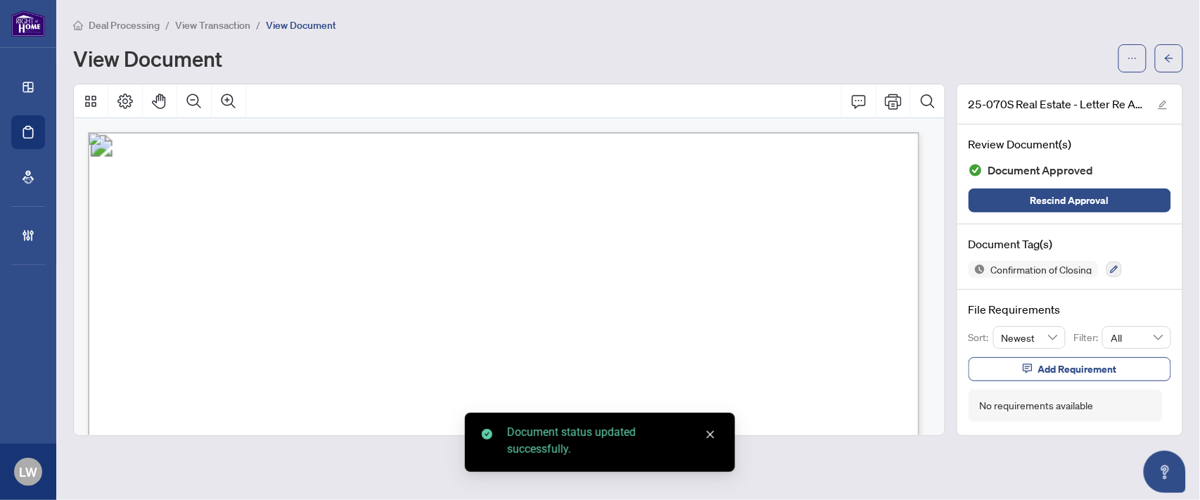
click at [220, 25] on span "View Transaction" at bounding box center [212, 25] width 75 height 13
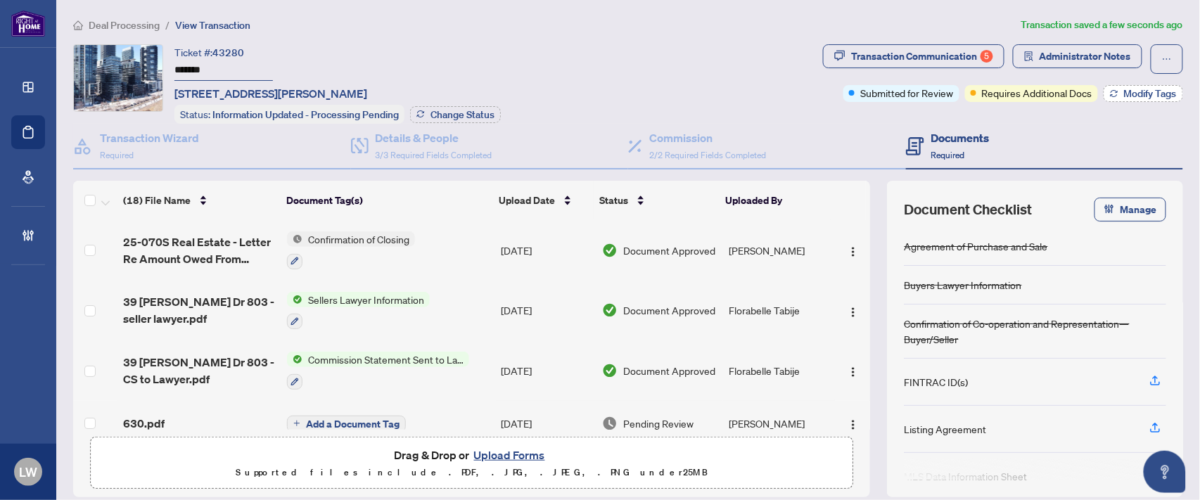
click at [1124, 94] on span "Modify Tags" at bounding box center [1150, 94] width 53 height 10
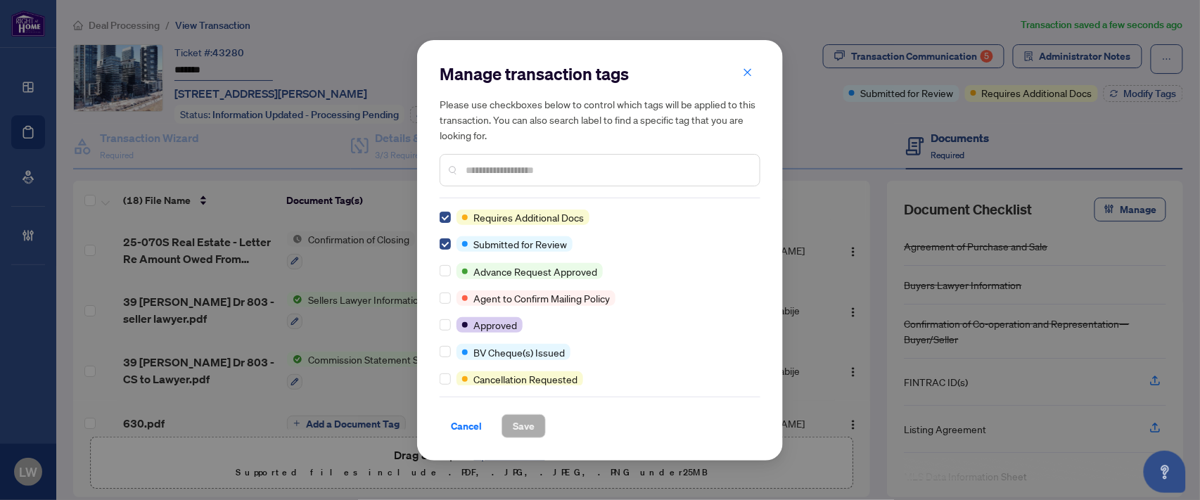
click at [547, 172] on input "text" at bounding box center [607, 169] width 283 height 15
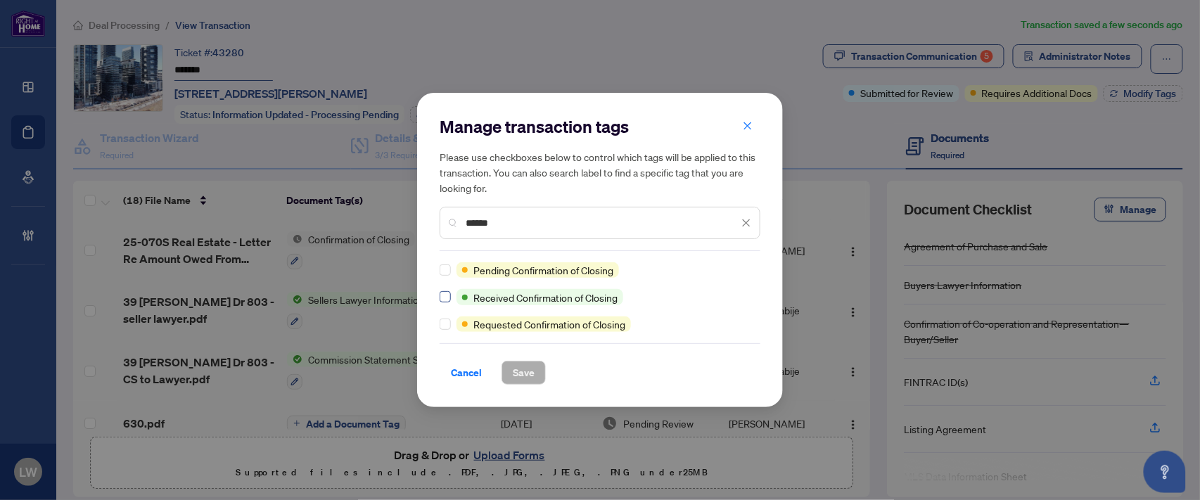
type input "******"
click at [535, 374] on button "Save" at bounding box center [523, 373] width 44 height 24
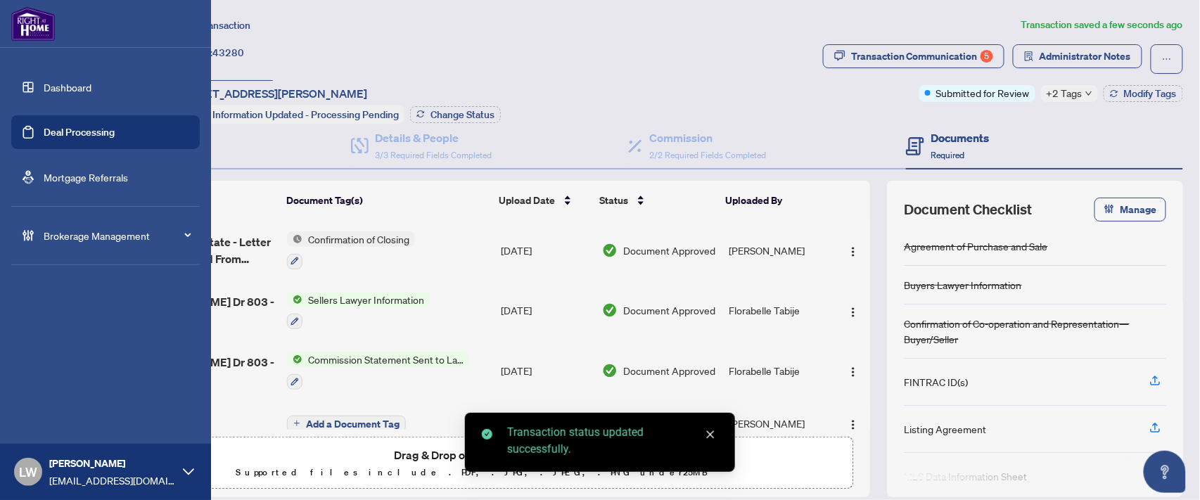
click at [65, 134] on link "Deal Processing" at bounding box center [79, 132] width 71 height 13
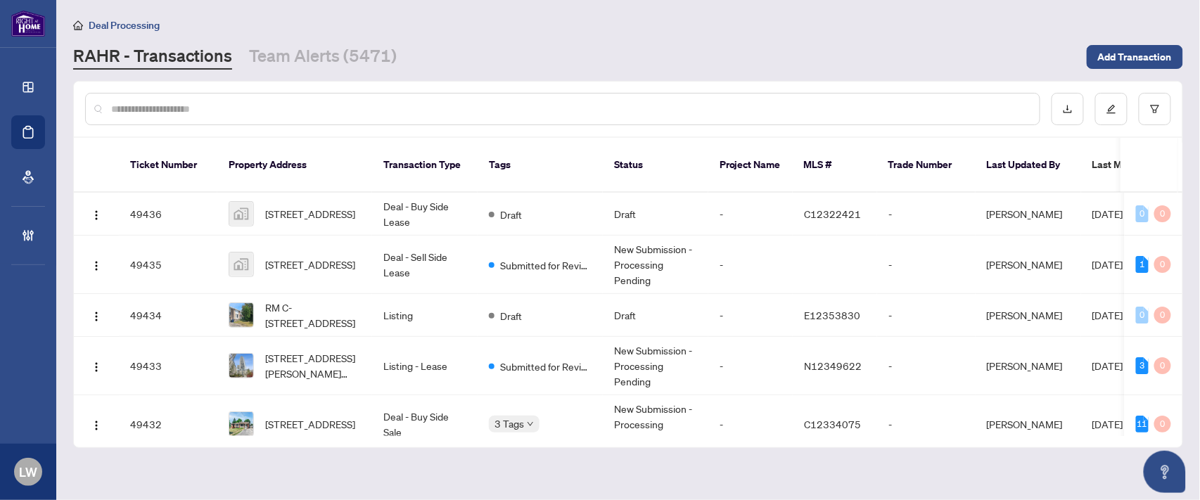
click at [444, 108] on input "text" at bounding box center [569, 108] width 917 height 15
type input "*****"
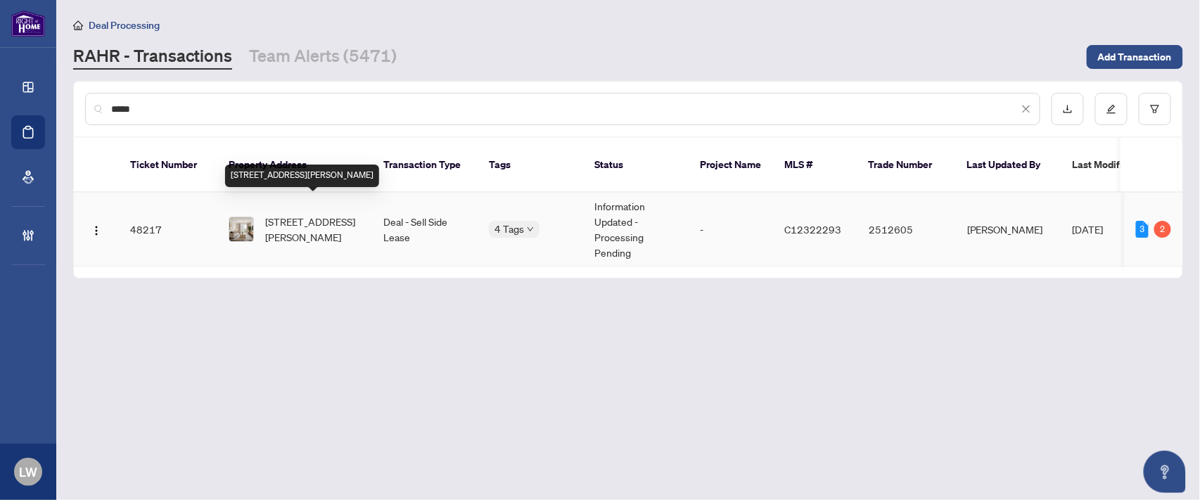
click at [331, 214] on span "[STREET_ADDRESS][PERSON_NAME]" at bounding box center [313, 229] width 96 height 31
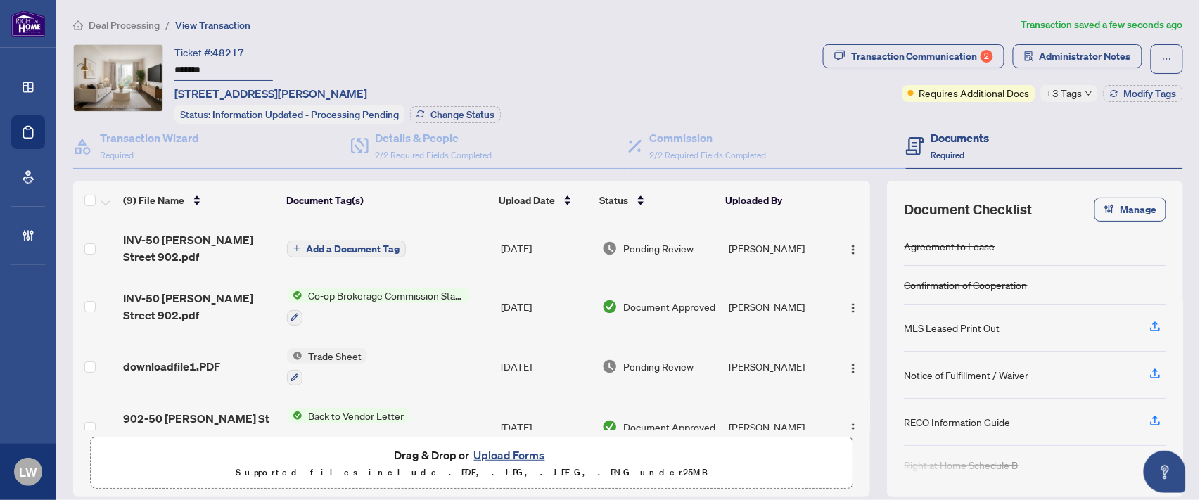
click at [324, 244] on span "Add a Document Tag" at bounding box center [353, 249] width 94 height 10
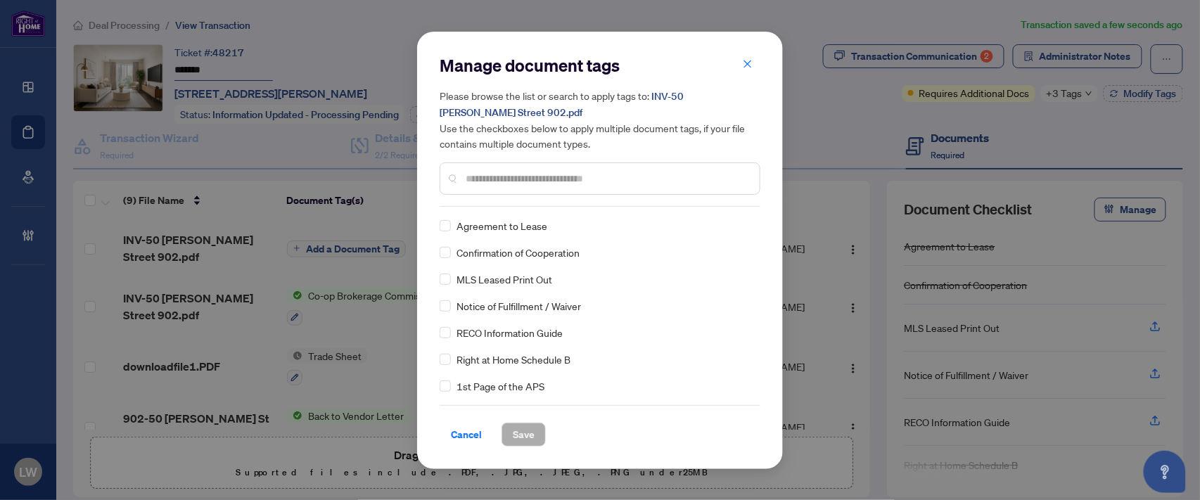
click at [488, 179] on input "text" at bounding box center [607, 178] width 283 height 15
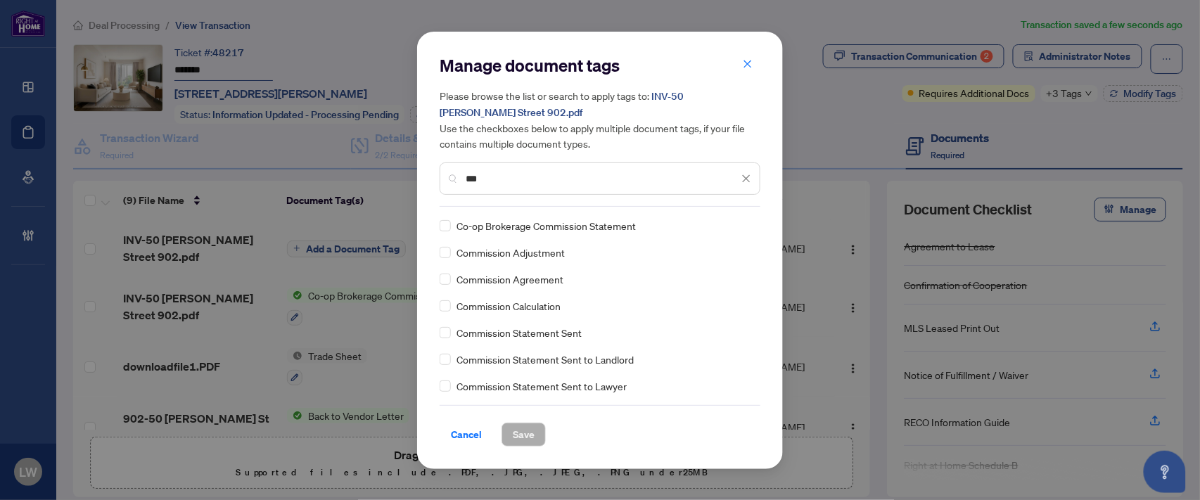
type input "***"
click at [523, 433] on span "Save" at bounding box center [524, 434] width 22 height 23
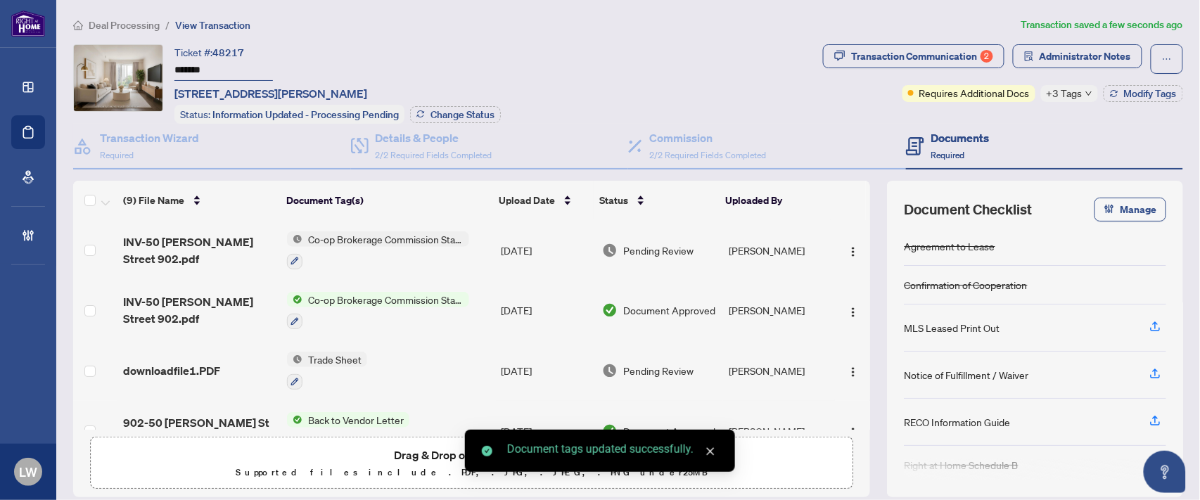
click at [661, 243] on span "Pending Review" at bounding box center [658, 250] width 70 height 15
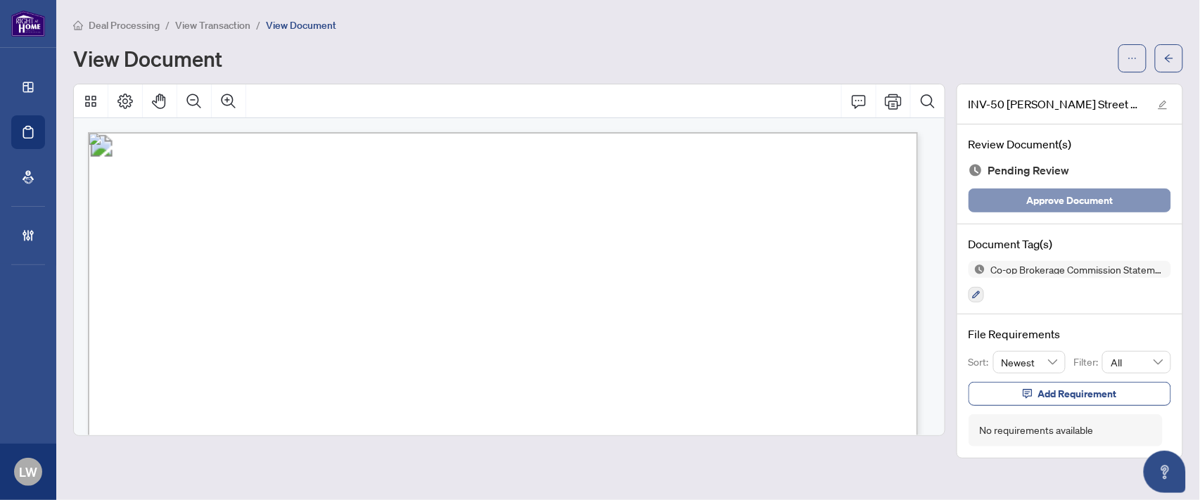
click at [1066, 199] on span "Approve Document" at bounding box center [1070, 200] width 87 height 23
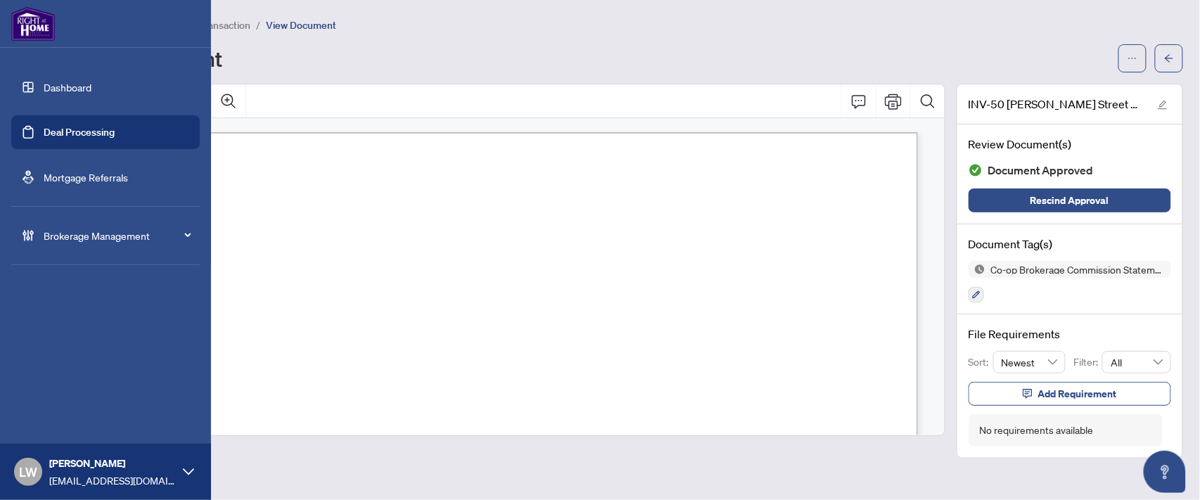
click at [62, 136] on link "Deal Processing" at bounding box center [79, 132] width 71 height 13
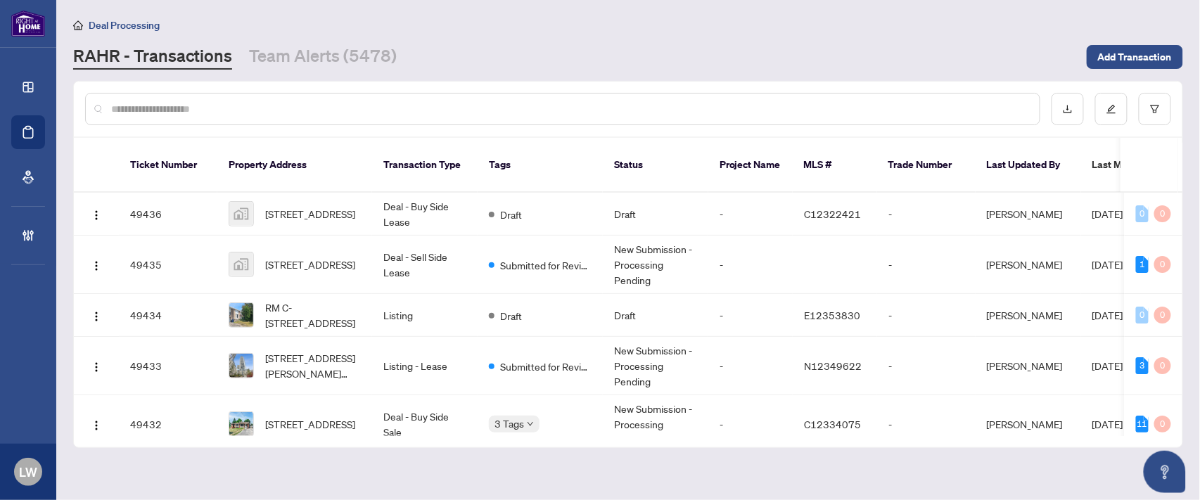
click at [409, 111] on input "text" at bounding box center [569, 108] width 917 height 15
type input "*****"
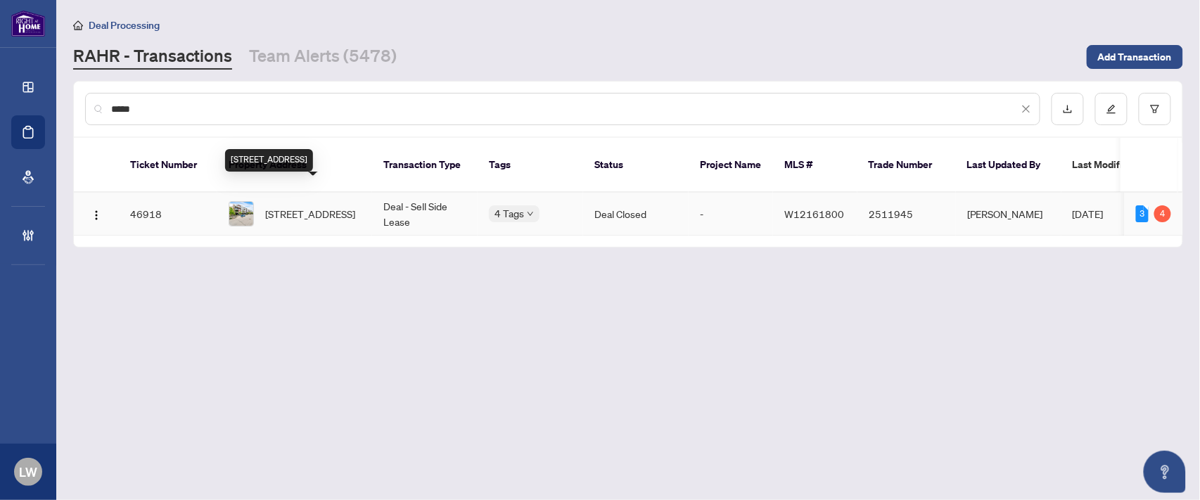
click at [305, 206] on span "[STREET_ADDRESS]" at bounding box center [310, 213] width 90 height 15
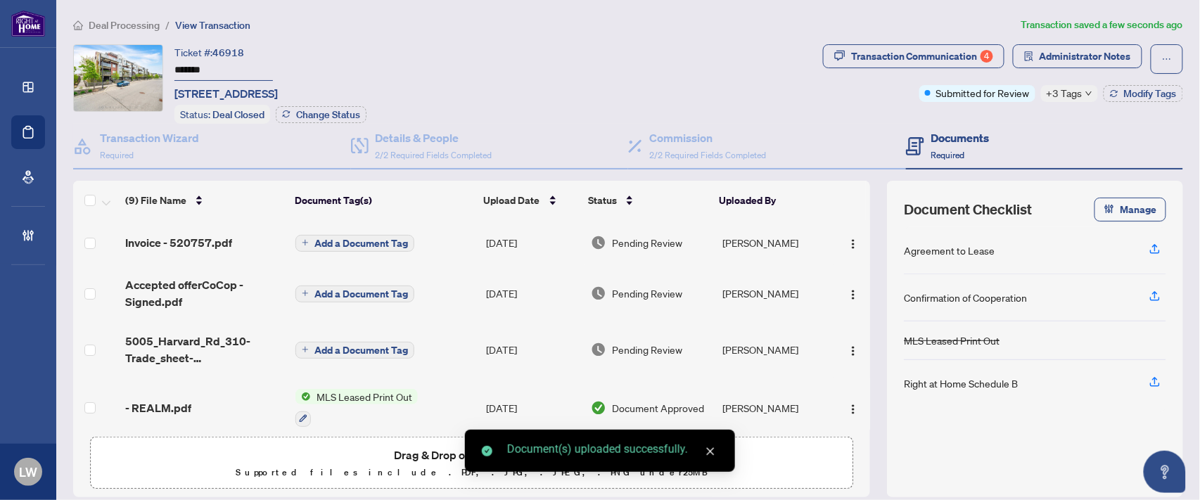
click at [295, 242] on button "Add a Document Tag" at bounding box center [354, 243] width 119 height 17
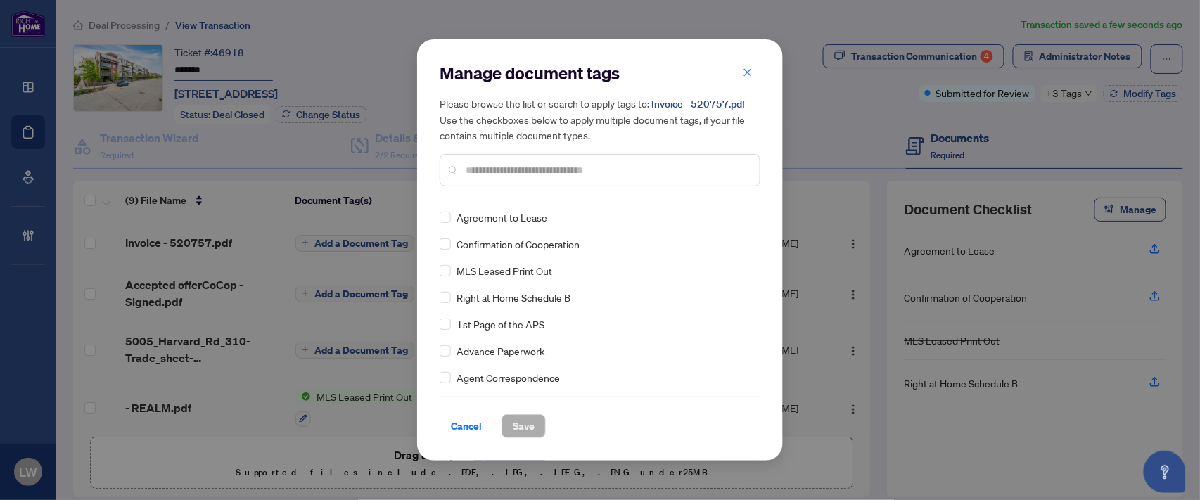
click at [580, 179] on div at bounding box center [600, 170] width 321 height 32
click at [581, 173] on input "text" at bounding box center [607, 169] width 283 height 15
type input "***"
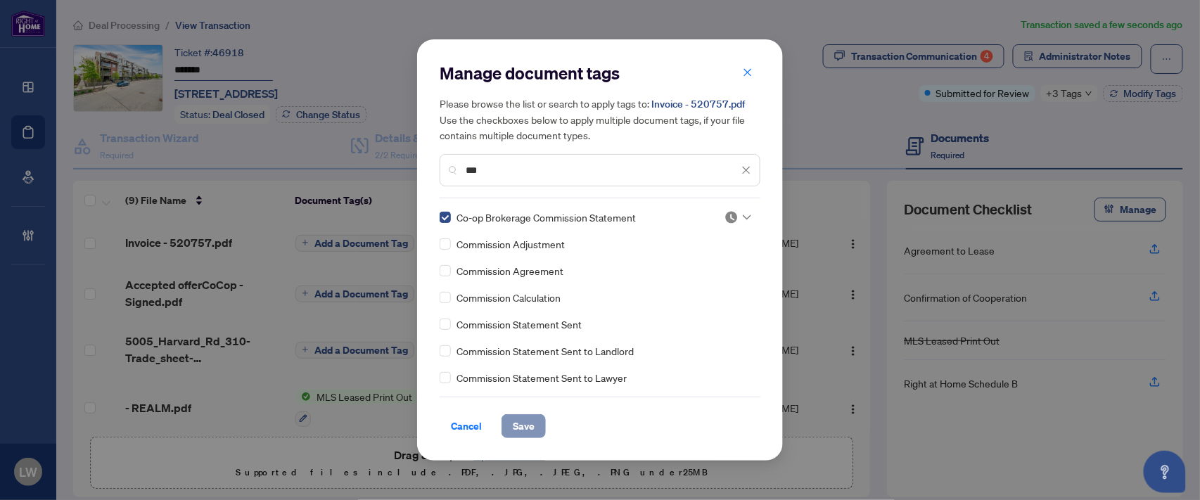
click at [511, 425] on button "Save" at bounding box center [523, 426] width 44 height 24
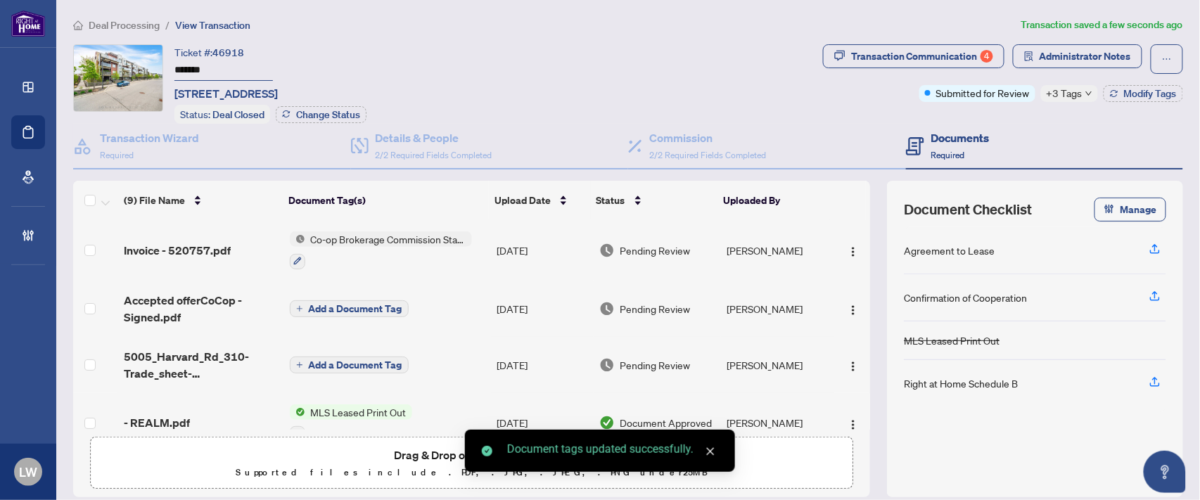
click at [641, 248] on span "Pending Review" at bounding box center [655, 250] width 70 height 15
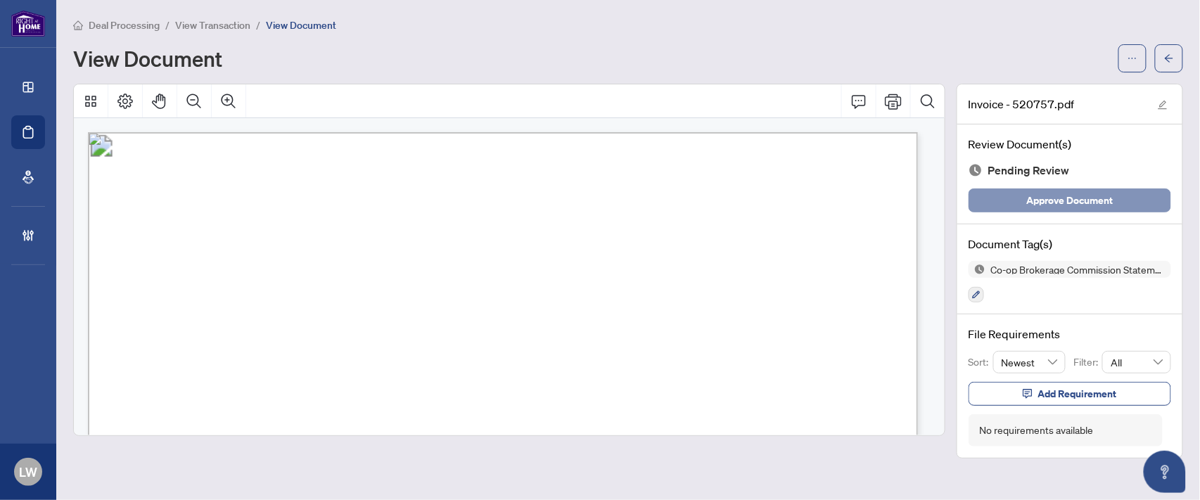
click at [1035, 195] on span "Approve Document" at bounding box center [1070, 200] width 87 height 23
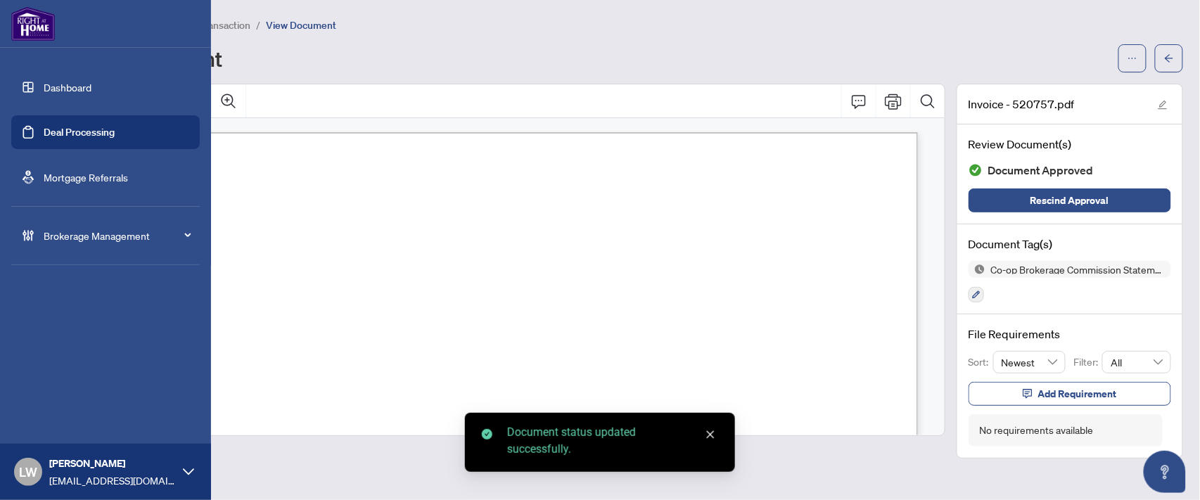
click at [86, 130] on link "Deal Processing" at bounding box center [79, 132] width 71 height 13
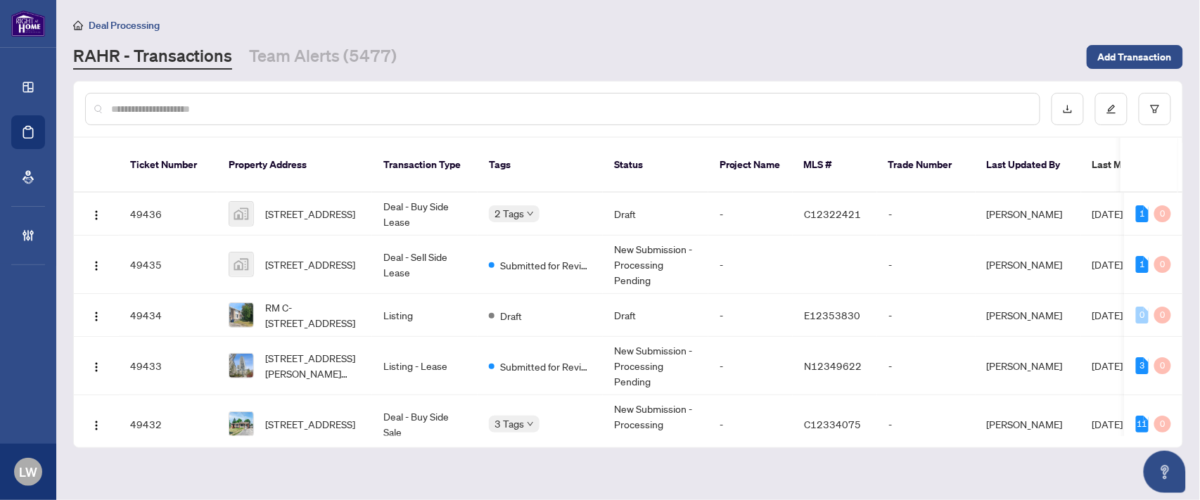
click at [505, 101] on input "text" at bounding box center [569, 108] width 917 height 15
type input "*****"
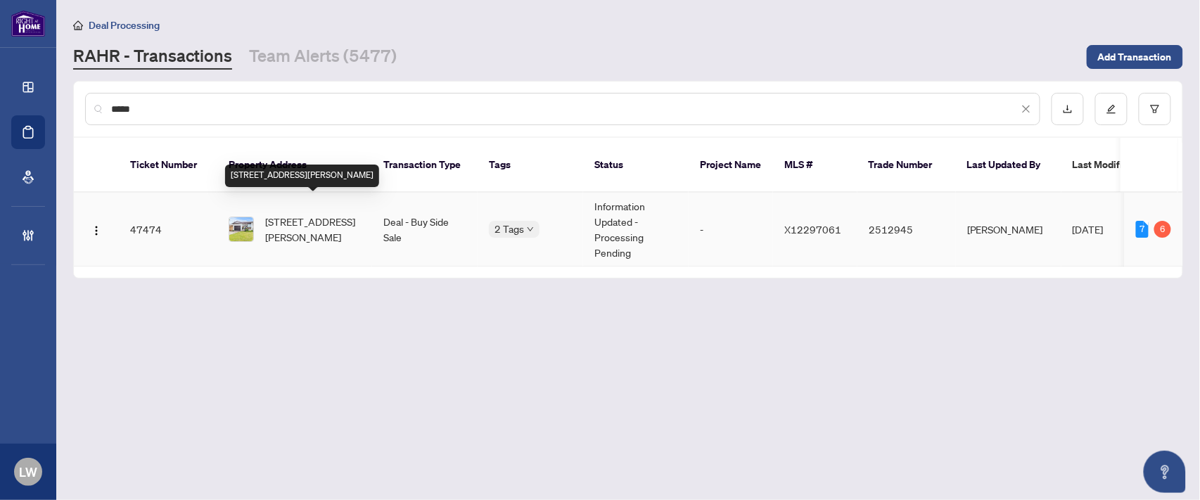
click at [324, 214] on span "[STREET_ADDRESS][PERSON_NAME]" at bounding box center [313, 229] width 96 height 31
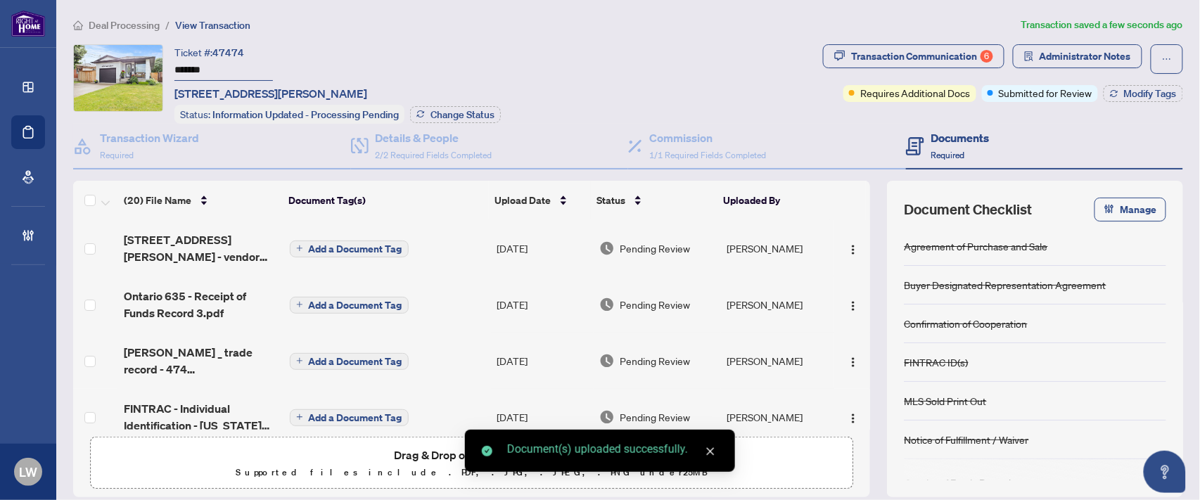
click at [298, 245] on icon "plus" at bounding box center [299, 248] width 7 height 7
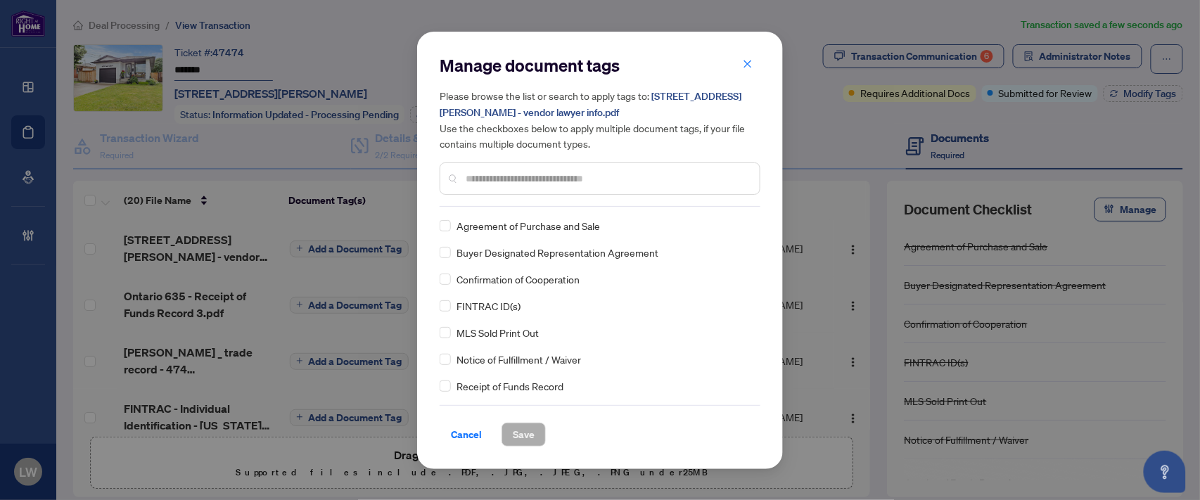
click at [494, 176] on input "text" at bounding box center [607, 178] width 283 height 15
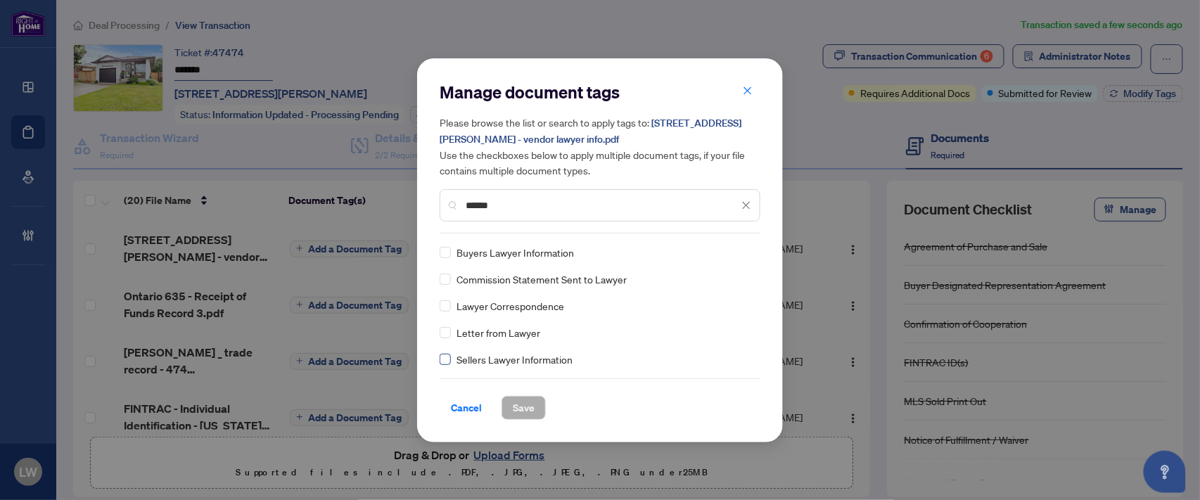
type input "******"
click at [524, 407] on span "Save" at bounding box center [524, 408] width 22 height 23
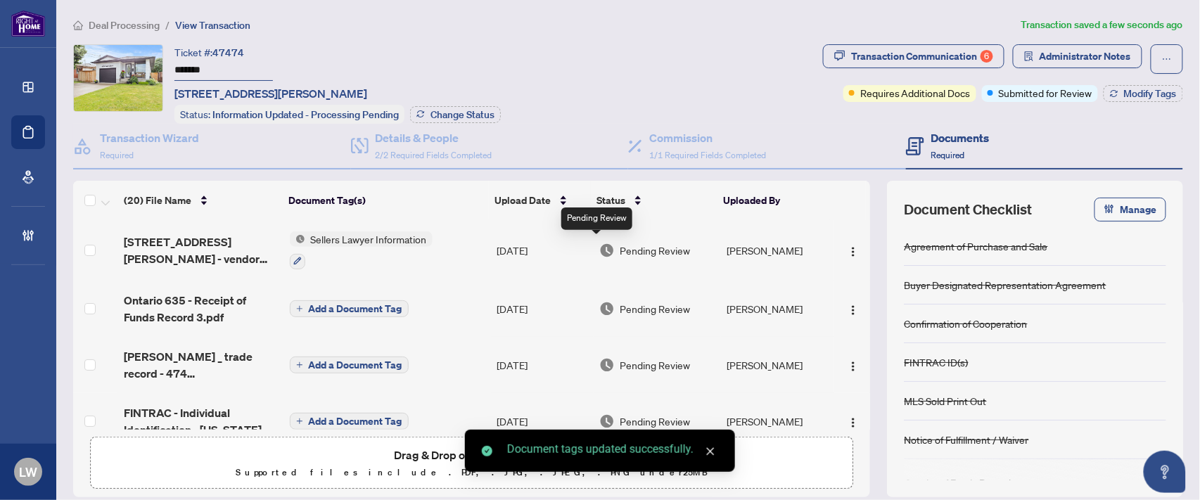
click at [599, 243] on img at bounding box center [606, 250] width 15 height 15
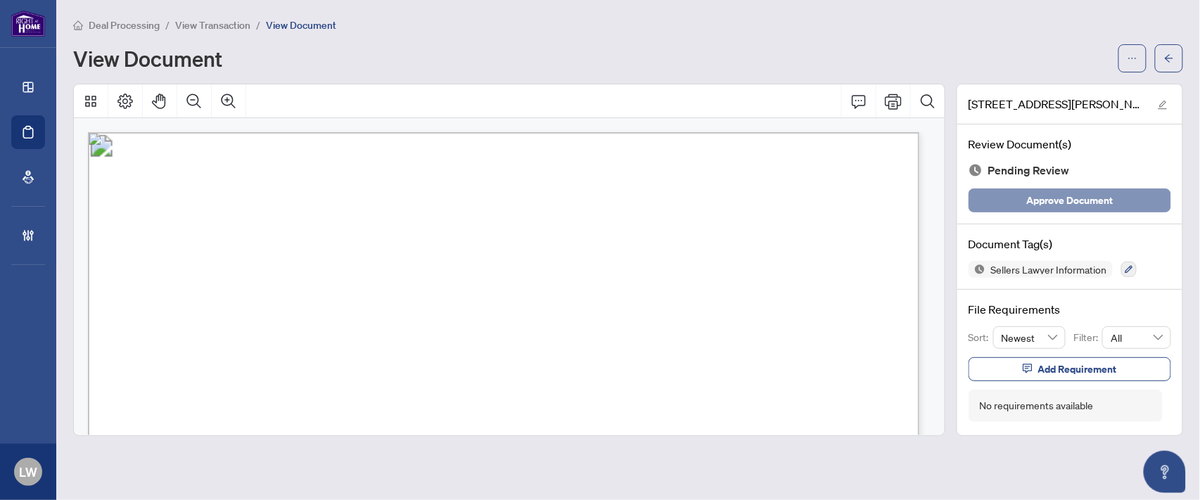
click at [1056, 207] on span "Approve Document" at bounding box center [1070, 200] width 87 height 23
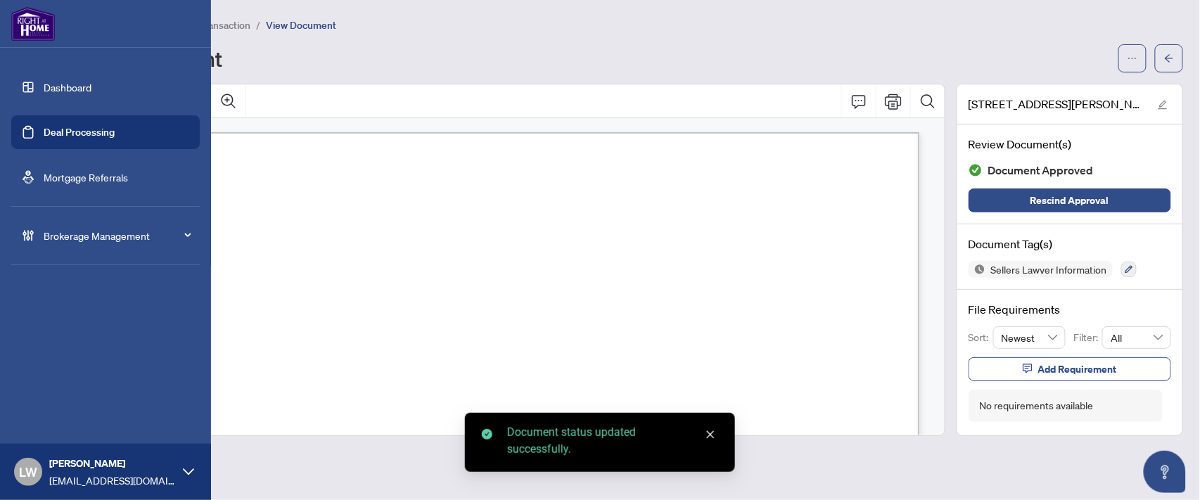
click at [96, 132] on link "Deal Processing" at bounding box center [79, 132] width 71 height 13
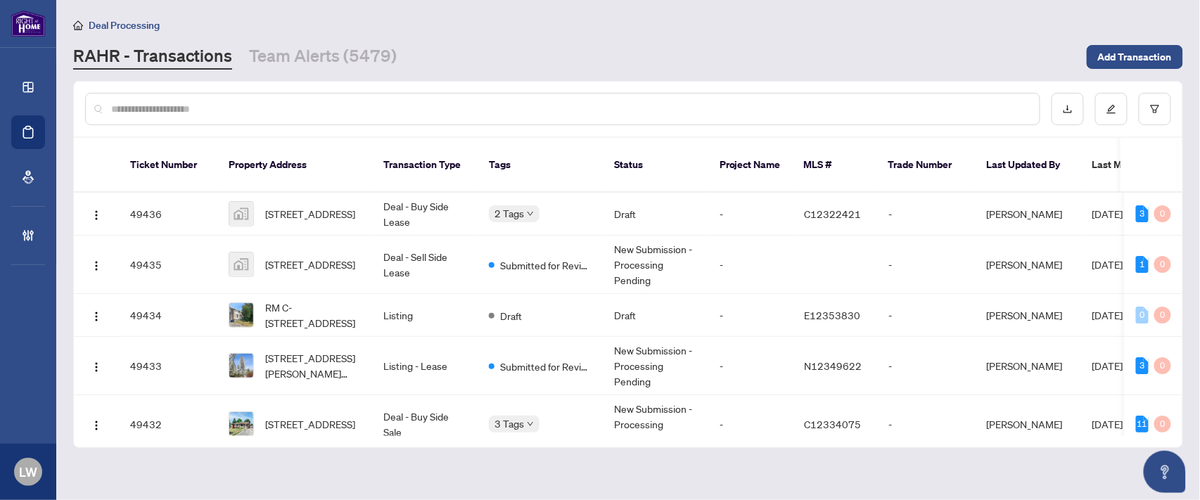
click at [455, 111] on input "text" at bounding box center [569, 108] width 917 height 15
type input "*****"
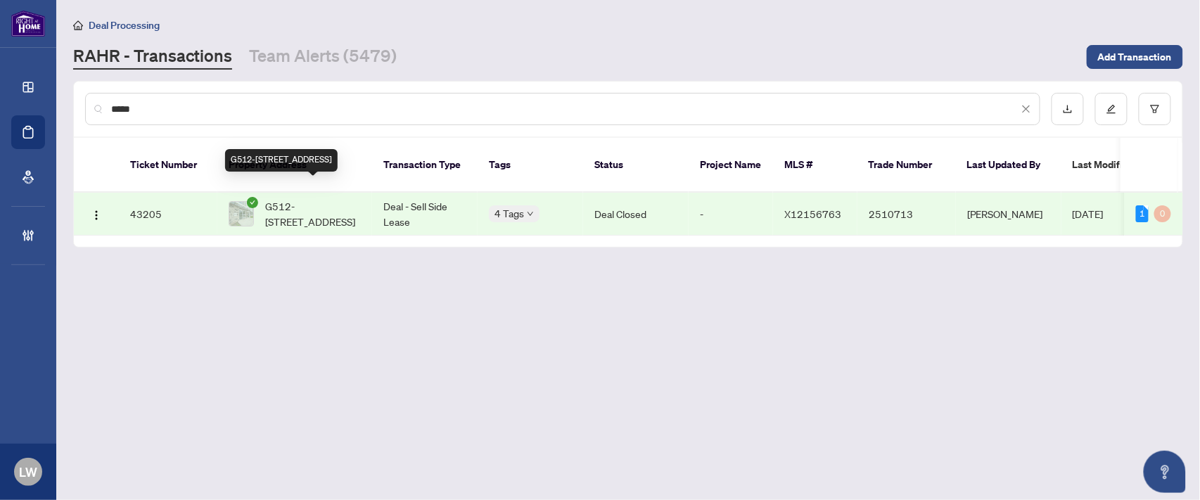
click at [329, 198] on span "G512-[STREET_ADDRESS]" at bounding box center [313, 213] width 96 height 31
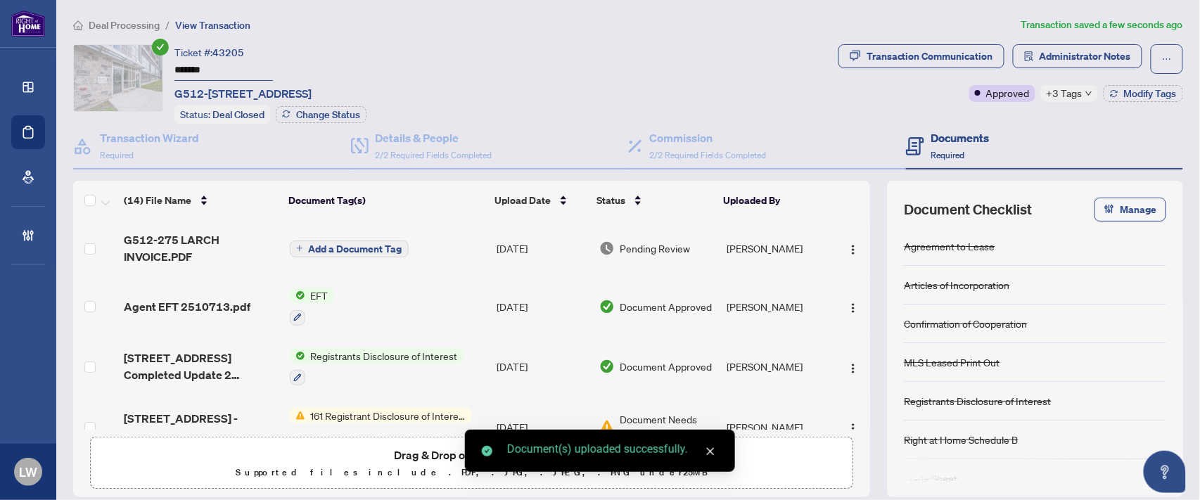
click at [298, 245] on icon "plus" at bounding box center [299, 248] width 7 height 7
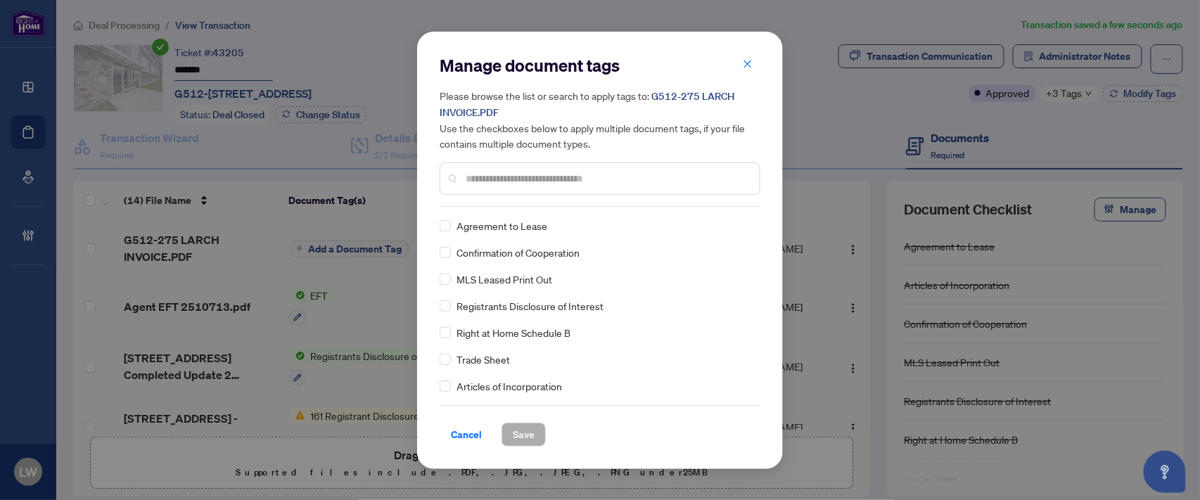
click at [508, 177] on input "text" at bounding box center [607, 178] width 283 height 15
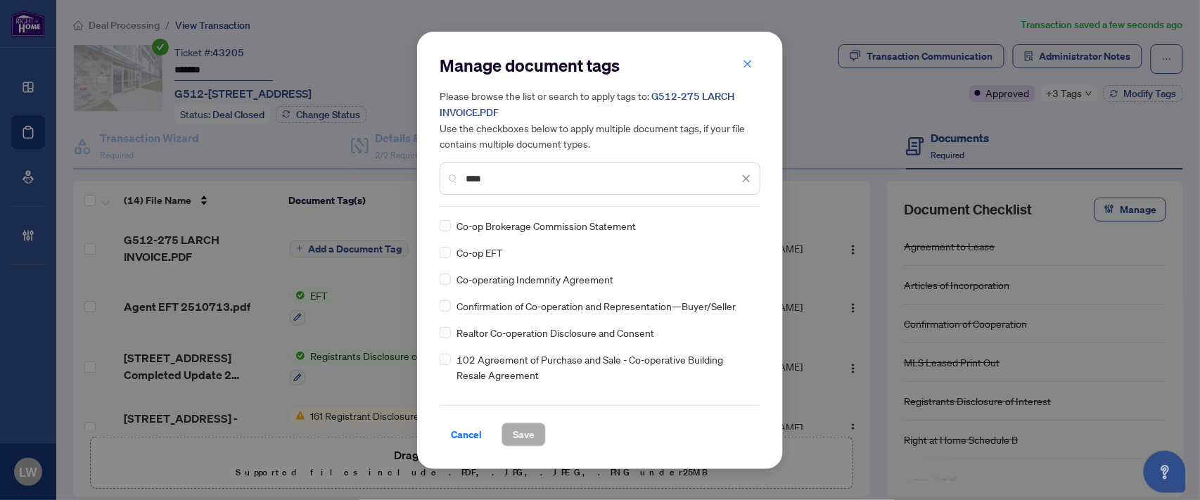
type input "****"
click at [525, 432] on span "Save" at bounding box center [524, 434] width 22 height 23
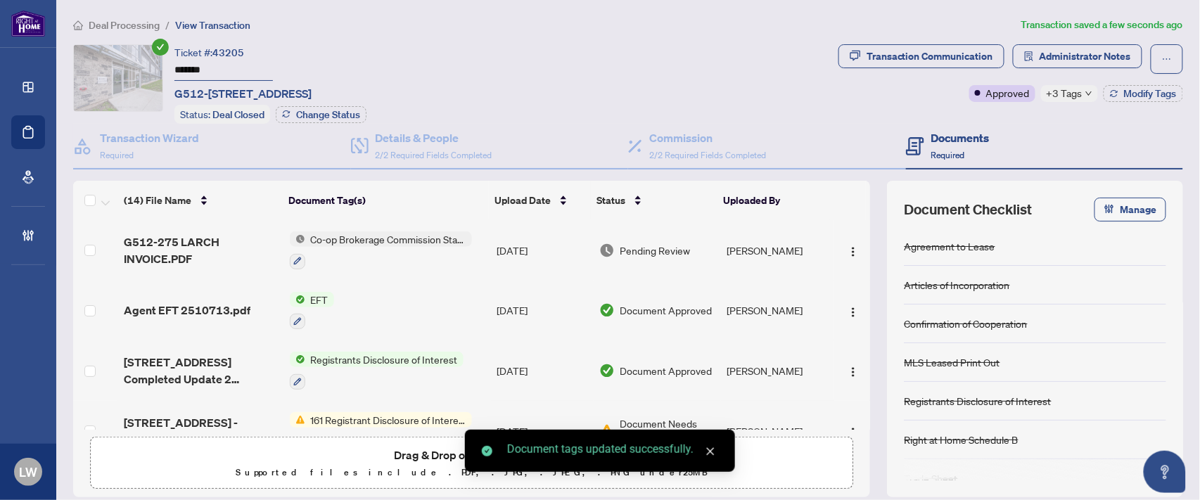
click at [658, 244] on span "Pending Review" at bounding box center [655, 250] width 70 height 15
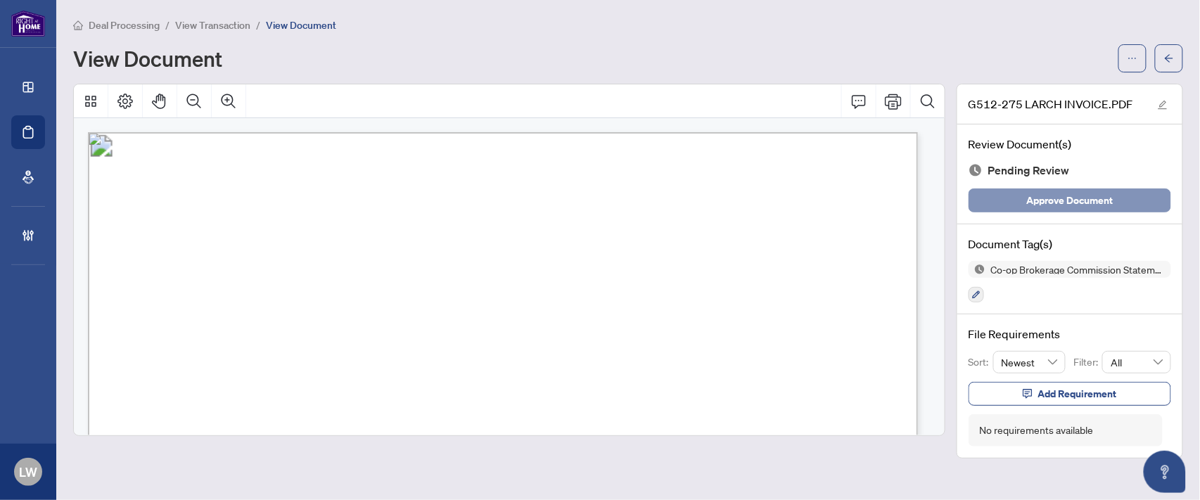
click at [1062, 199] on span "Approve Document" at bounding box center [1070, 200] width 87 height 23
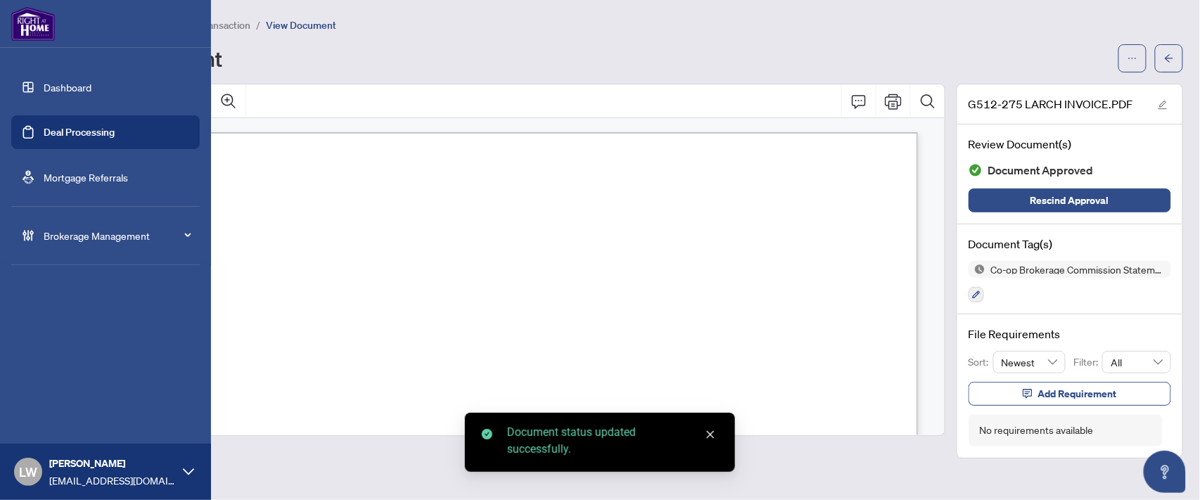
click at [86, 139] on link "Deal Processing" at bounding box center [79, 132] width 71 height 13
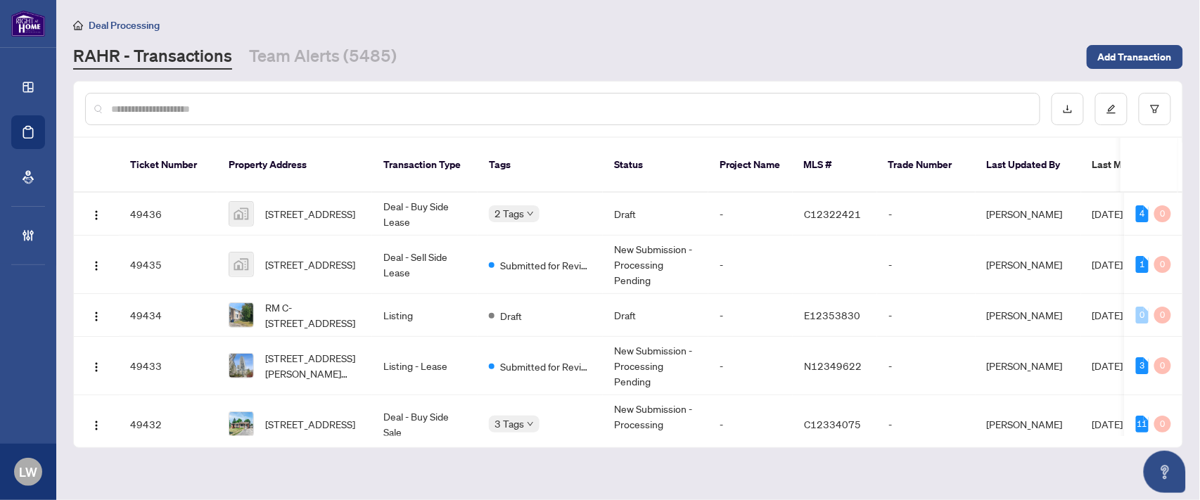
click at [316, 108] on input "text" at bounding box center [569, 108] width 917 height 15
drag, startPoint x: 316, startPoint y: 108, endPoint x: 303, endPoint y: 67, distance: 43.6
click at [303, 67] on main "Deal Processing [PERSON_NAME] - Transactions Team Alerts (5485) Add Transaction…" at bounding box center [628, 250] width 1144 height 500
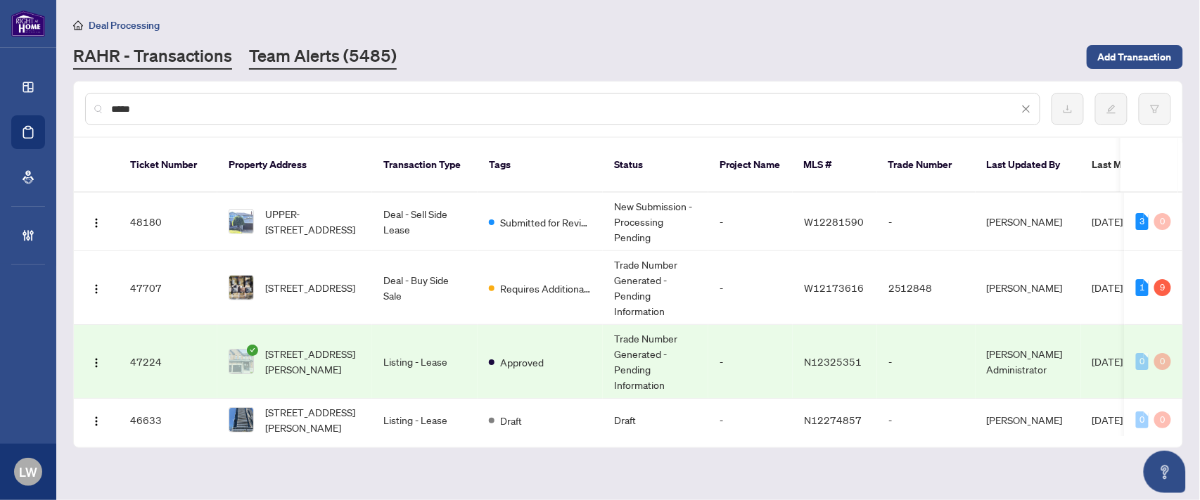
type input "*****"
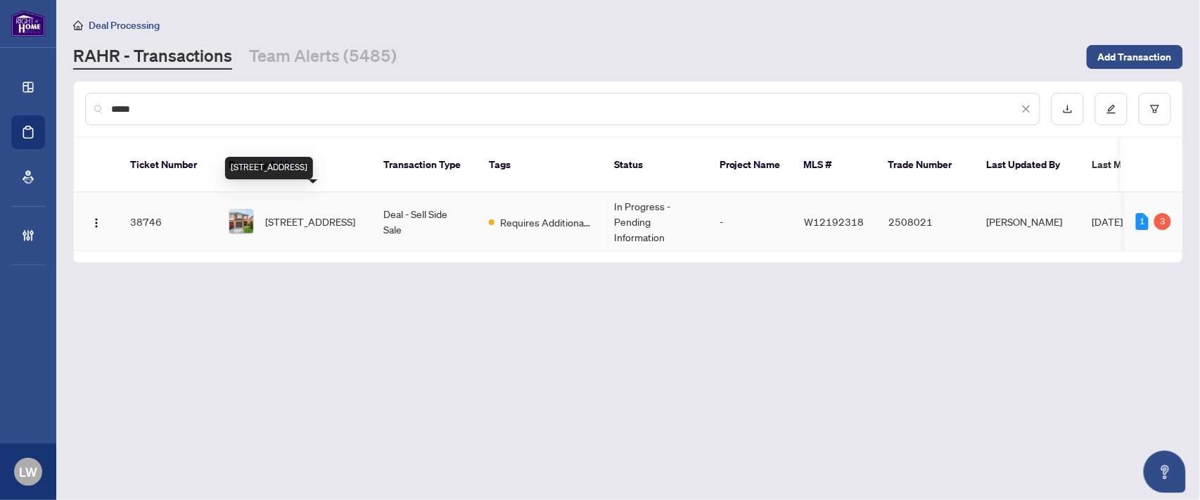
click at [307, 215] on span "[STREET_ADDRESS]" at bounding box center [310, 221] width 90 height 15
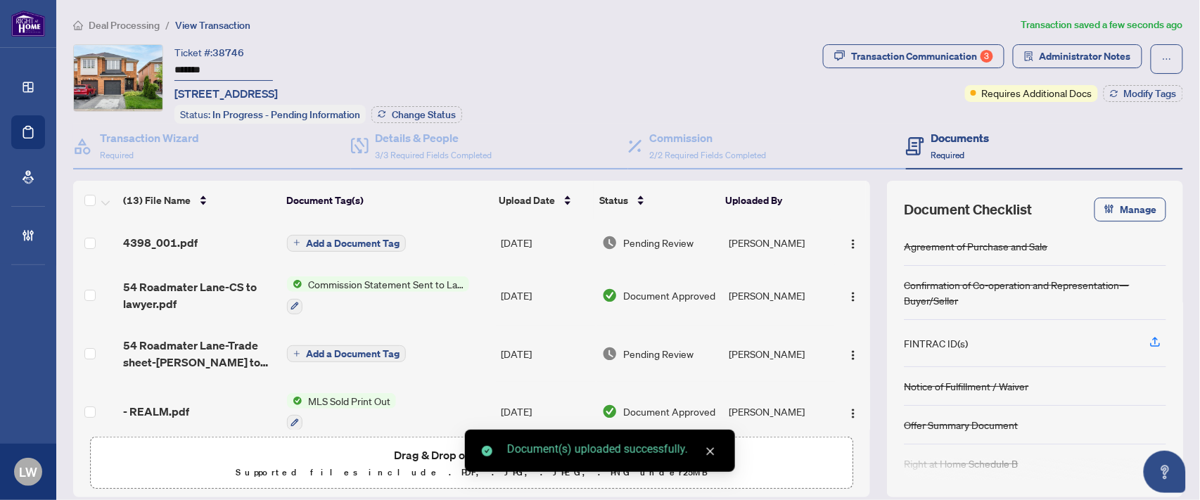
click at [317, 238] on span "Add a Document Tag" at bounding box center [353, 243] width 94 height 10
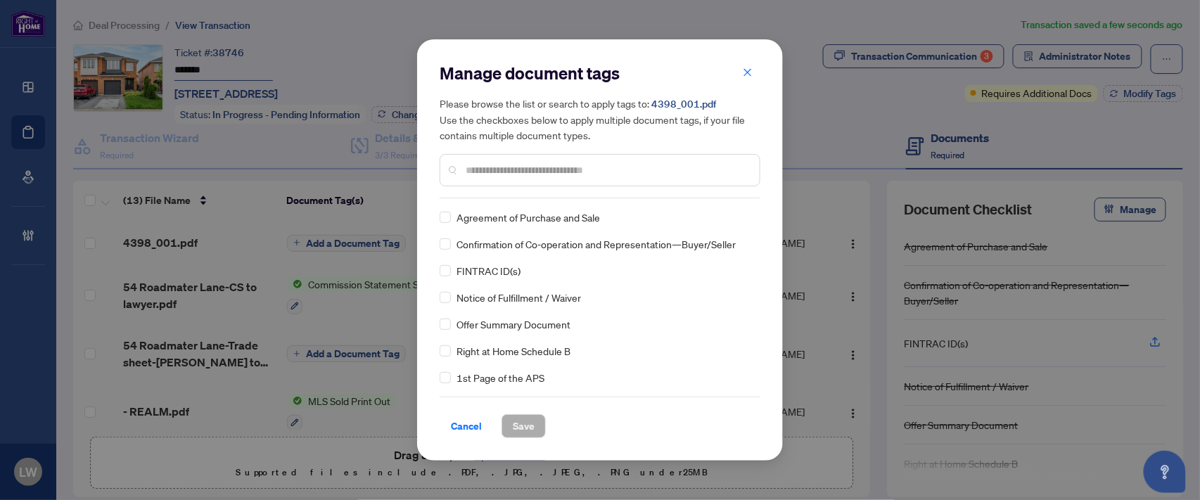
click at [537, 178] on div at bounding box center [600, 170] width 321 height 32
click at [515, 160] on div at bounding box center [600, 170] width 321 height 32
click at [525, 169] on input "text" at bounding box center [607, 169] width 283 height 15
type input "***"
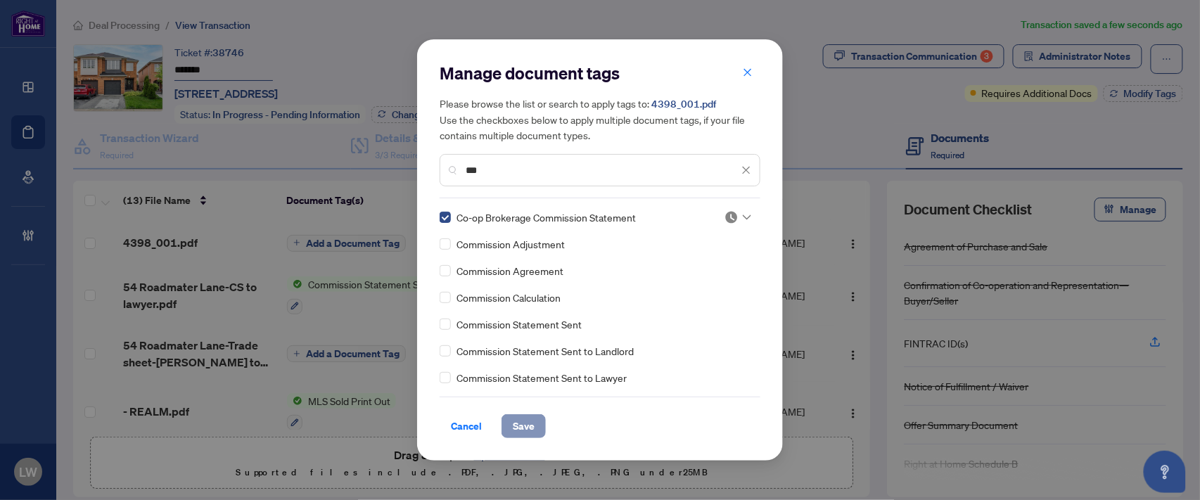
click at [536, 428] on button "Save" at bounding box center [523, 426] width 44 height 24
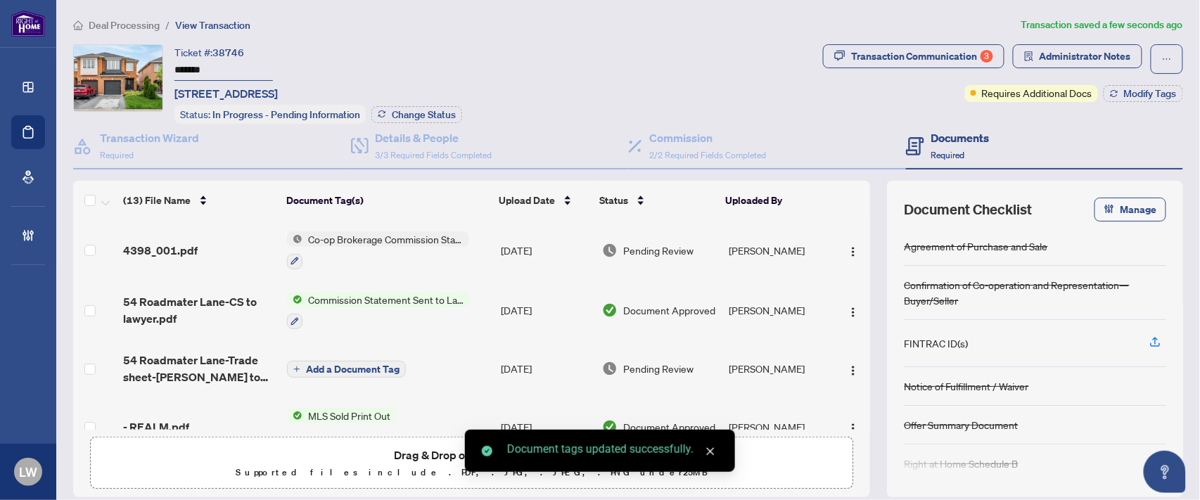
click at [648, 243] on span "Pending Review" at bounding box center [658, 250] width 70 height 15
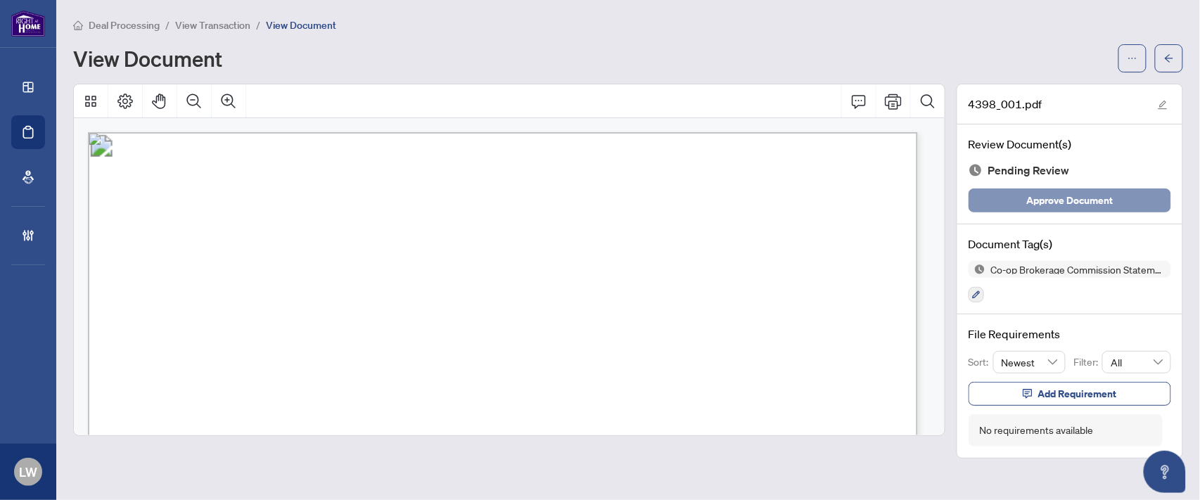
click at [1030, 200] on span "Approve Document" at bounding box center [1070, 200] width 87 height 23
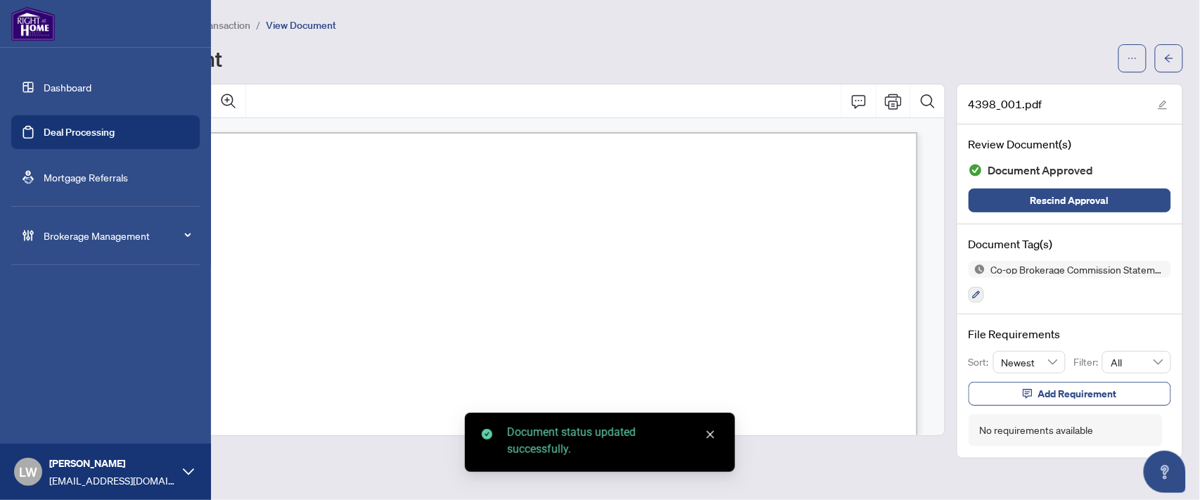
click at [75, 131] on link "Deal Processing" at bounding box center [79, 132] width 71 height 13
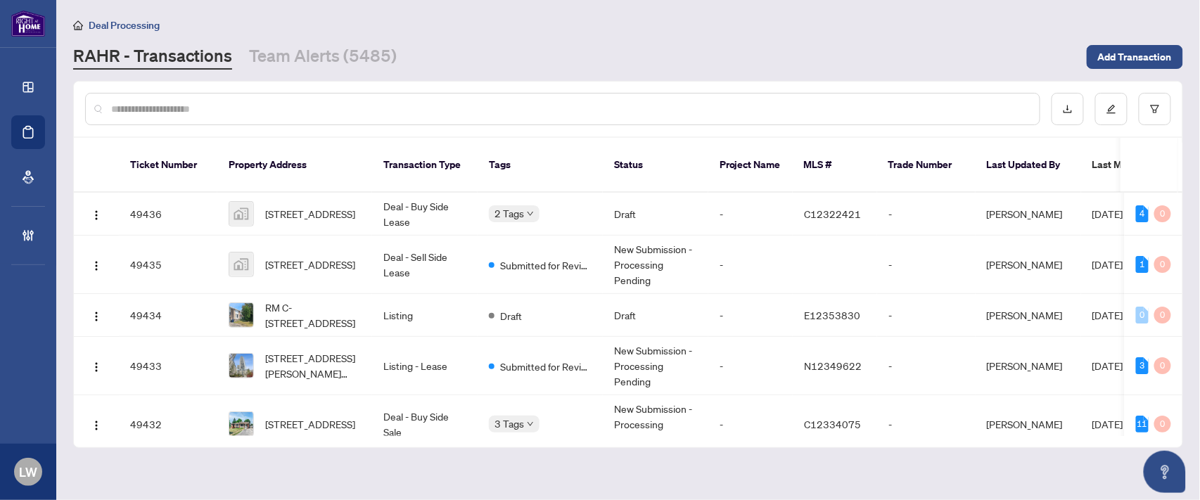
click at [521, 108] on input "text" at bounding box center [569, 108] width 917 height 15
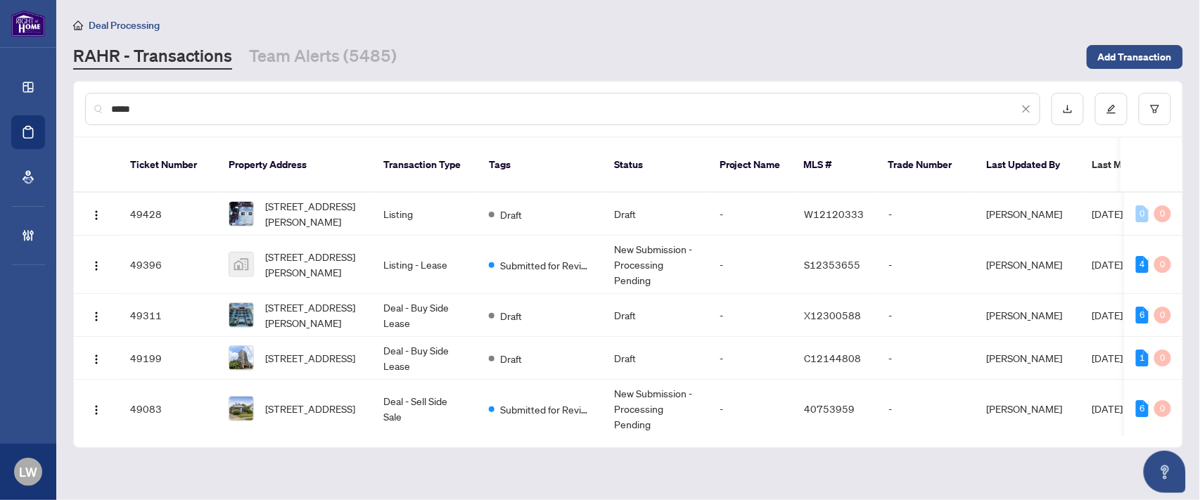
type input "*****"
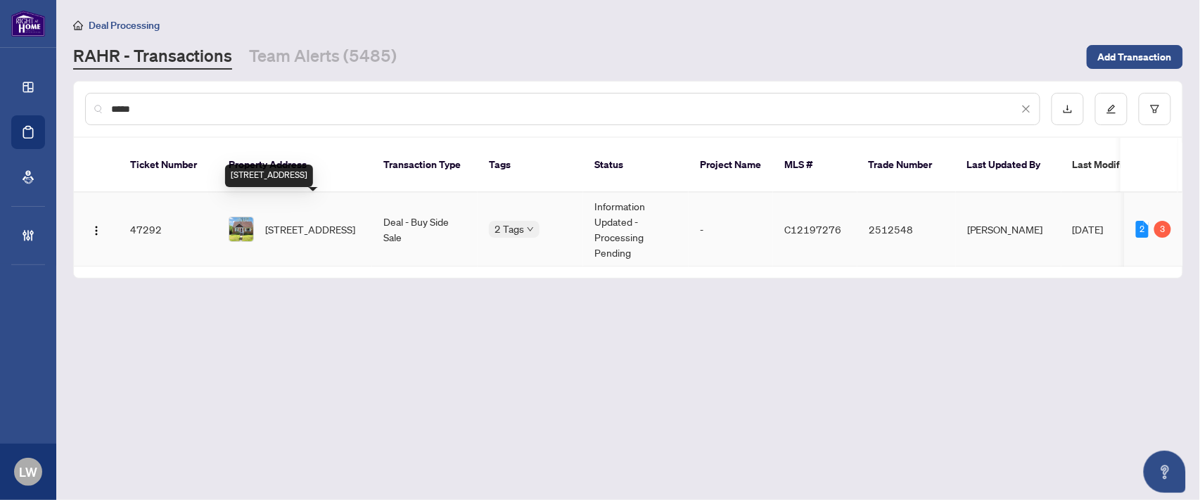
click at [285, 223] on span "[STREET_ADDRESS]" at bounding box center [310, 229] width 90 height 15
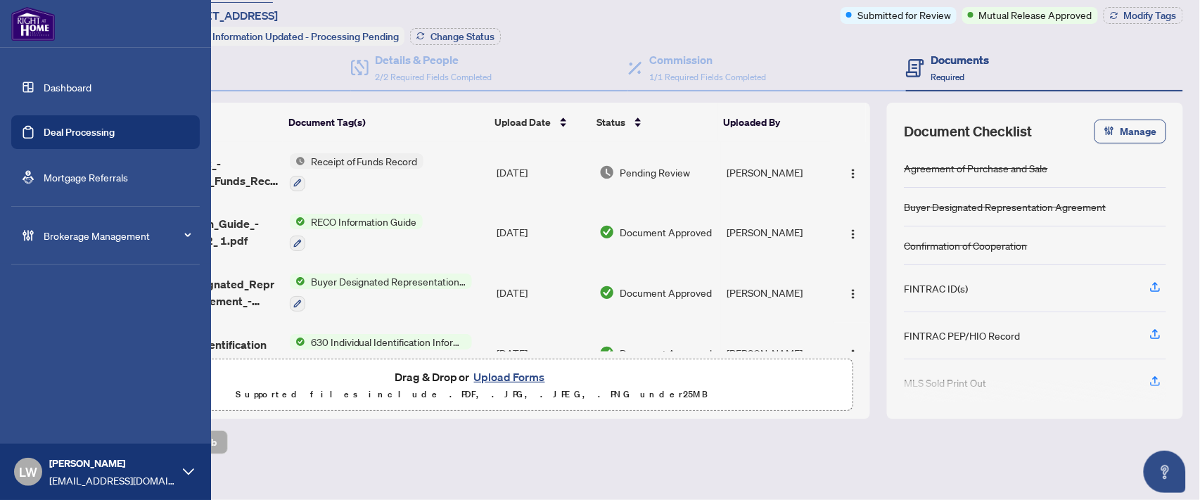
click at [76, 134] on link "Deal Processing" at bounding box center [79, 132] width 71 height 13
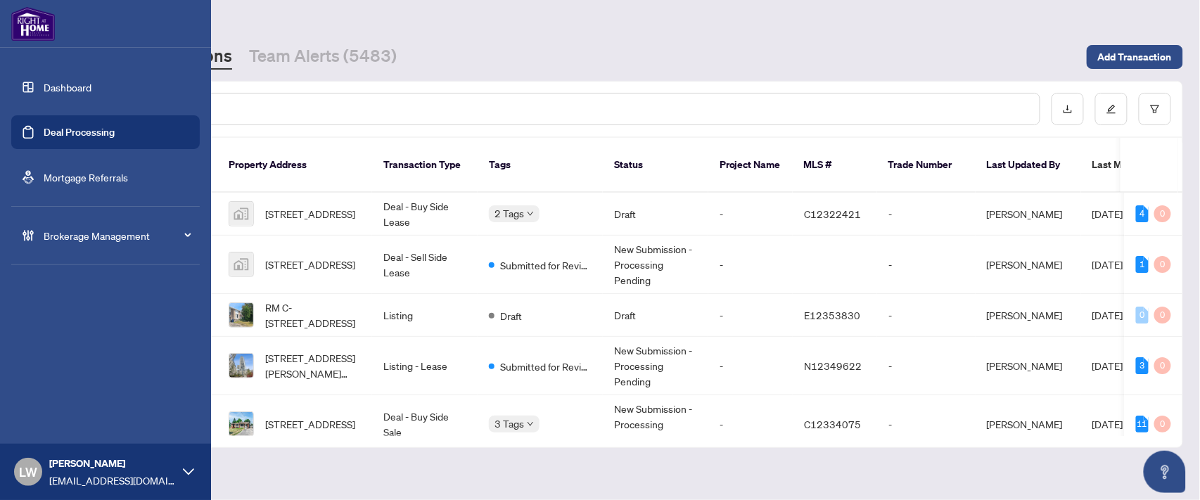
click at [23, 473] on span "LW" at bounding box center [28, 472] width 18 height 20
click at [42, 417] on span "Logout" at bounding box center [57, 418] width 32 height 23
